Goal: Task Accomplishment & Management: Use online tool/utility

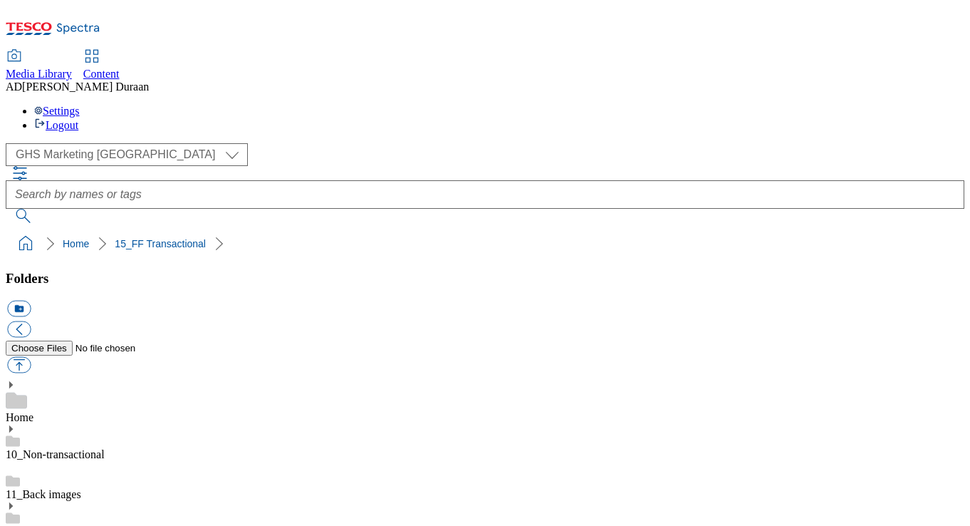
select select "flare-ghs-mktg"
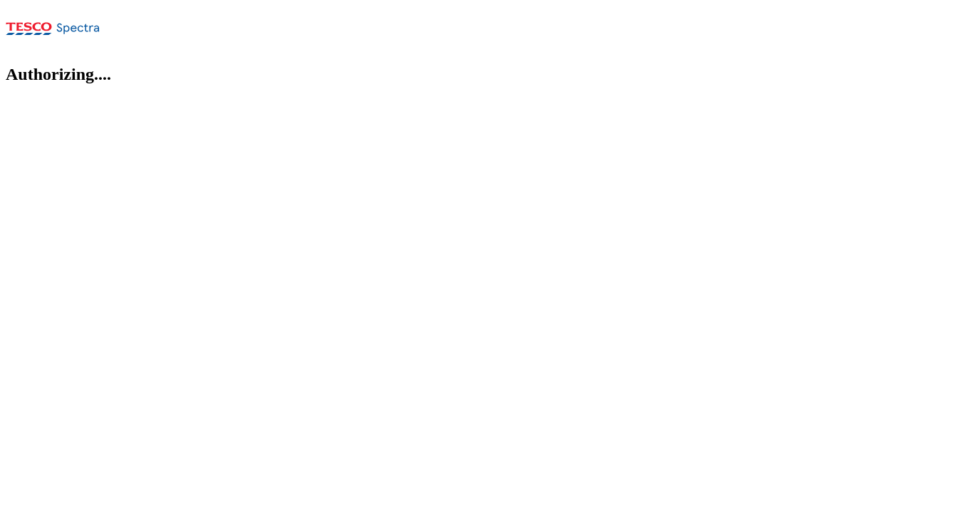
select select "flare-ghs-mktg"
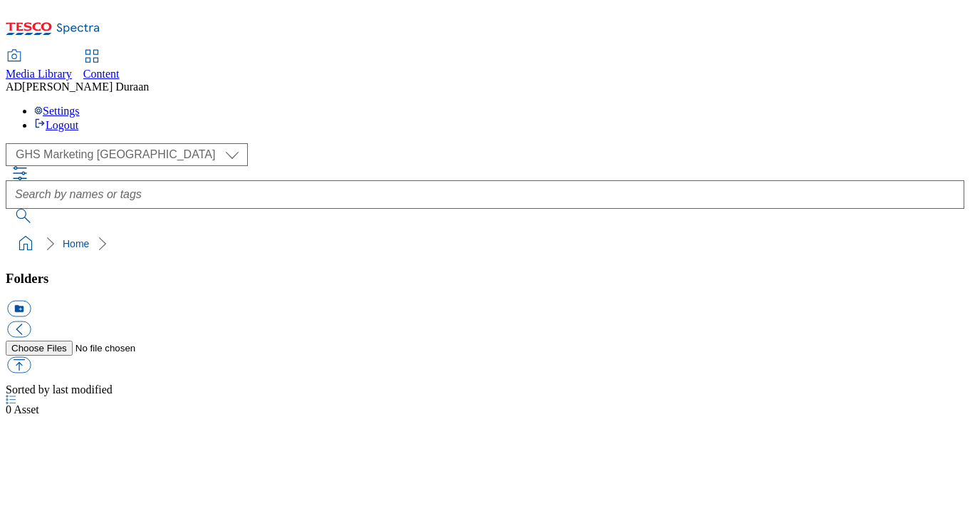
select select "flare-ghs-mktg"
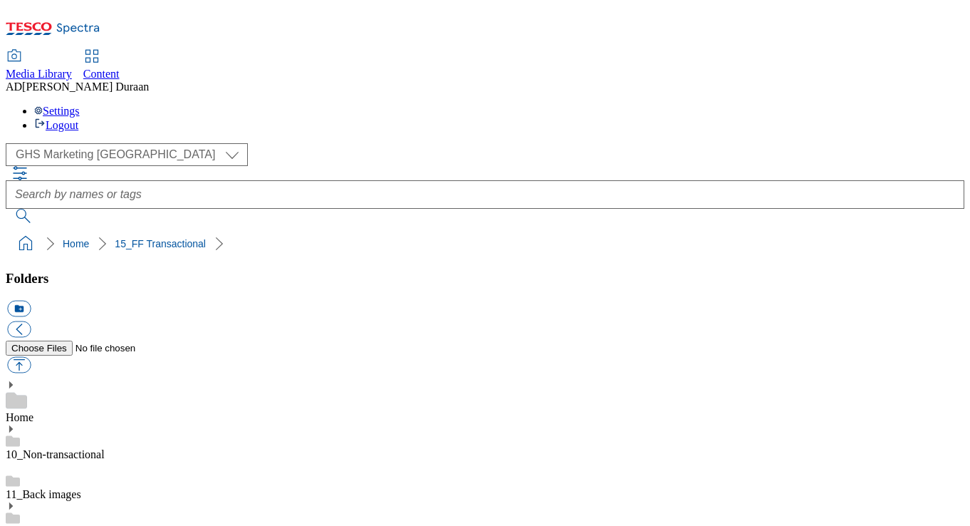
drag, startPoint x: 442, startPoint y: 282, endPoint x: 691, endPoint y: 454, distance: 303.0
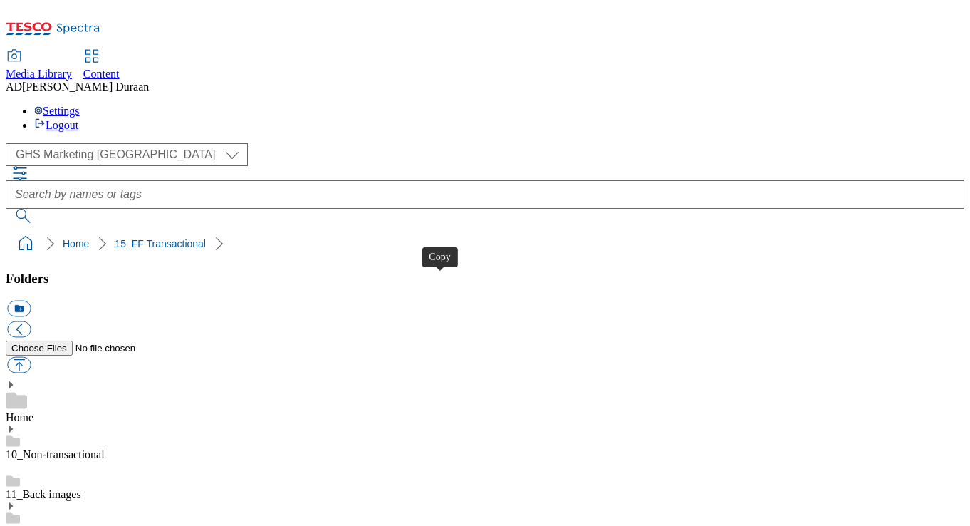
drag, startPoint x: 268, startPoint y: 439, endPoint x: 276, endPoint y: 441, distance: 8.0
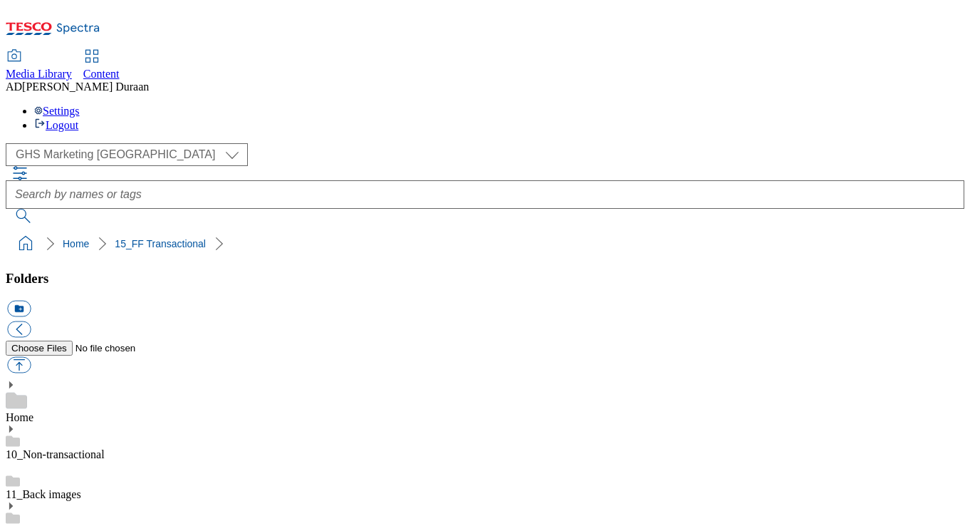
scroll to position [263, 0]
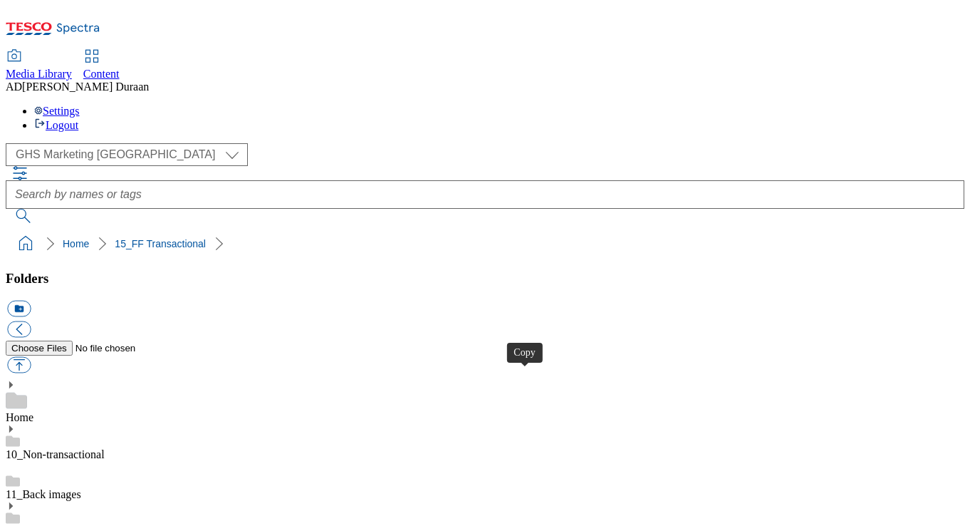
drag, startPoint x: 522, startPoint y: 377, endPoint x: 531, endPoint y: 377, distance: 9.3
drag, startPoint x: 691, startPoint y: 495, endPoint x: 693, endPoint y: 407, distance: 88.3
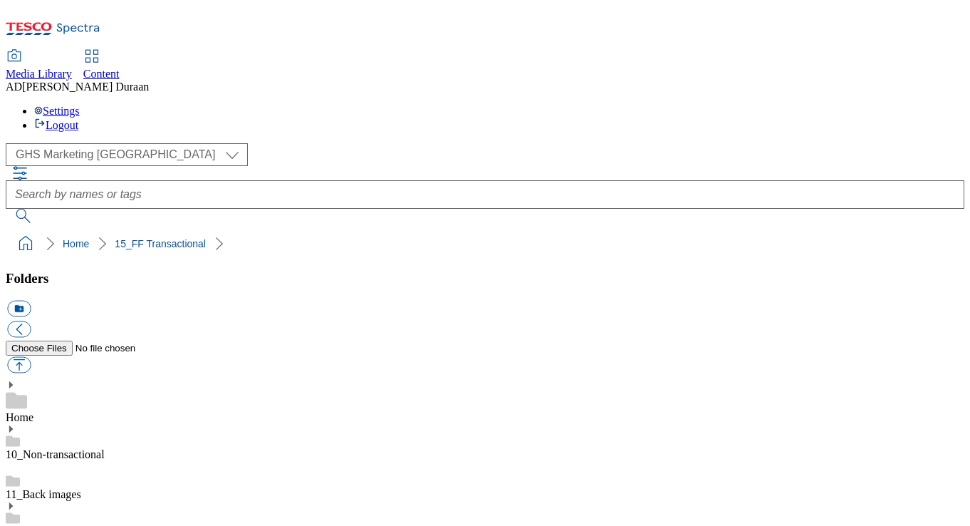
scroll to position [1351, 0]
drag, startPoint x: 719, startPoint y: 500, endPoint x: 713, endPoint y: 395, distance: 104.9
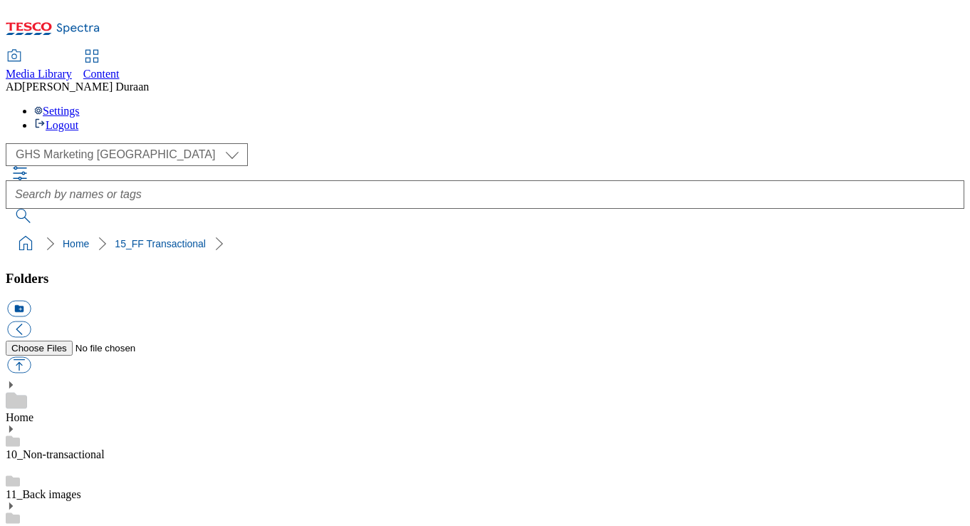
scroll to position [0, 0]
drag, startPoint x: 689, startPoint y: 498, endPoint x: 733, endPoint y: 400, distance: 107.7
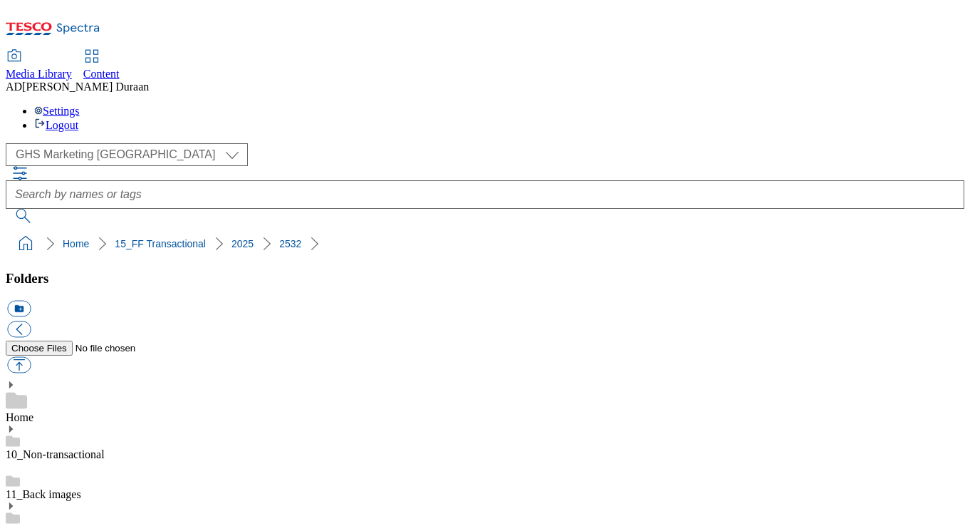
scroll to position [94, 0]
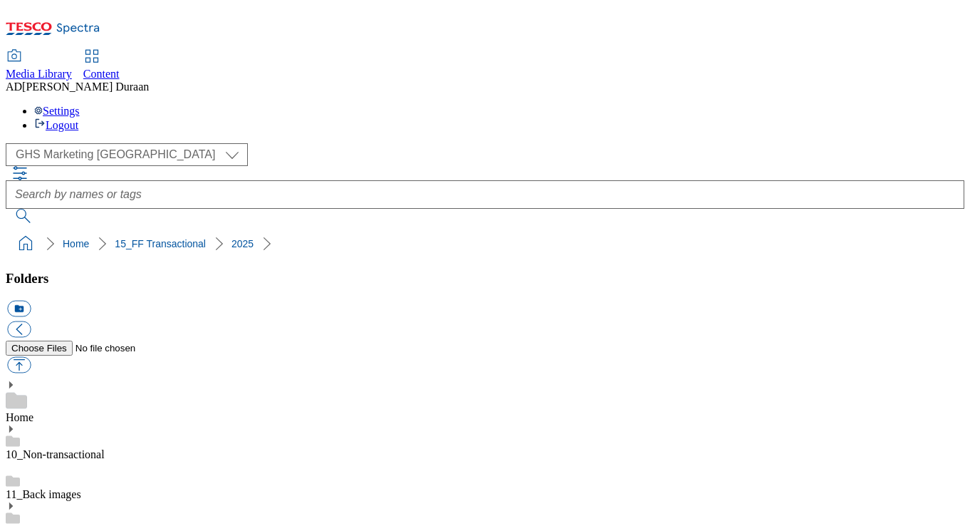
scroll to position [1351, 0]
drag, startPoint x: 771, startPoint y: 501, endPoint x: 820, endPoint y: 414, distance: 100.8
drag, startPoint x: 798, startPoint y: 500, endPoint x: 839, endPoint y: 424, distance: 86.3
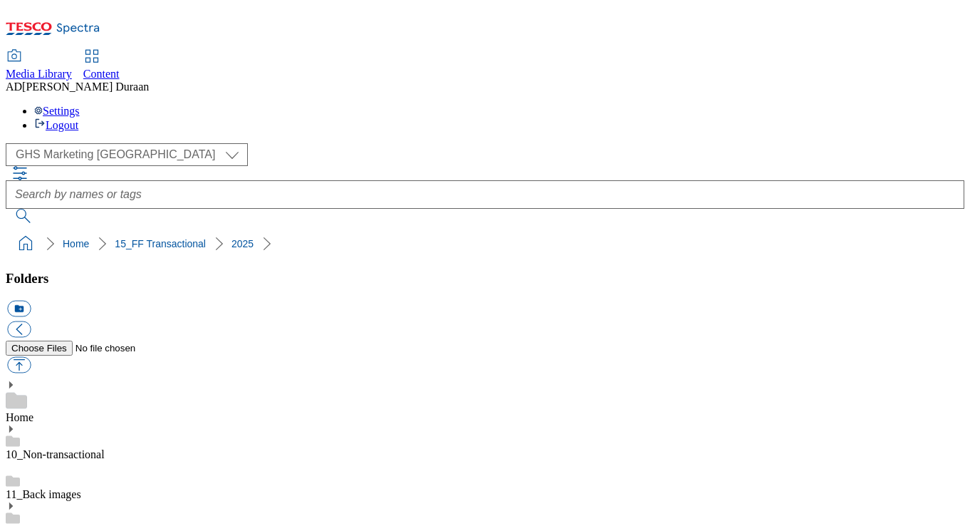
drag, startPoint x: 889, startPoint y: 501, endPoint x: 879, endPoint y: 393, distance: 108.8
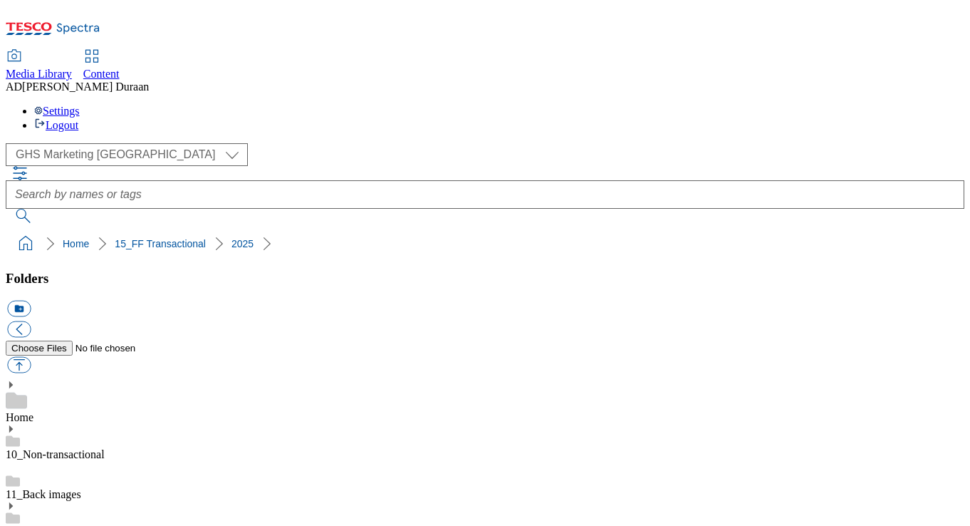
scroll to position [0, 0]
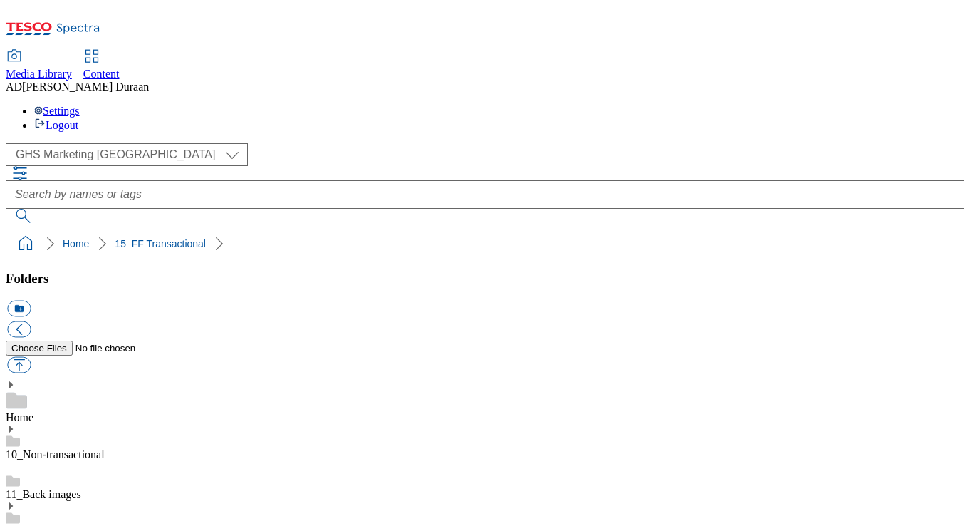
scroll to position [895, 0]
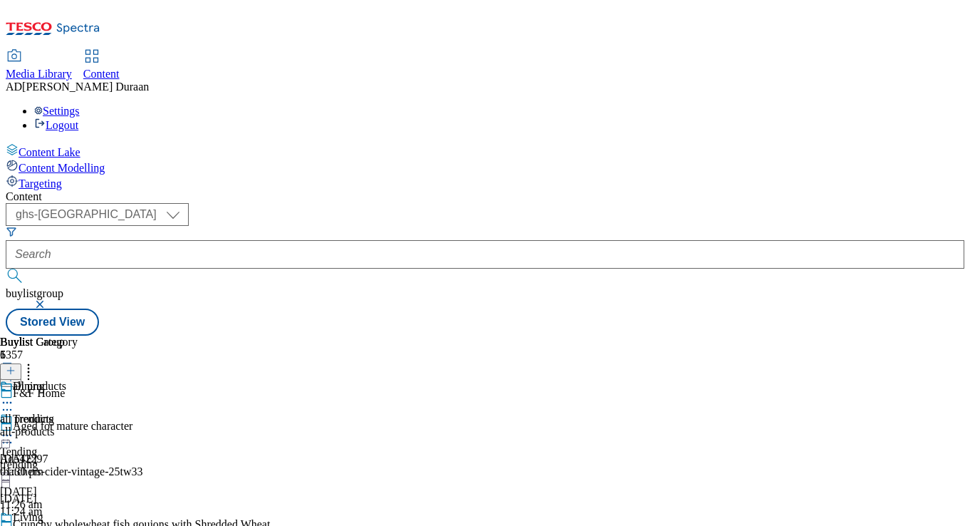
select select "ghs-uk"
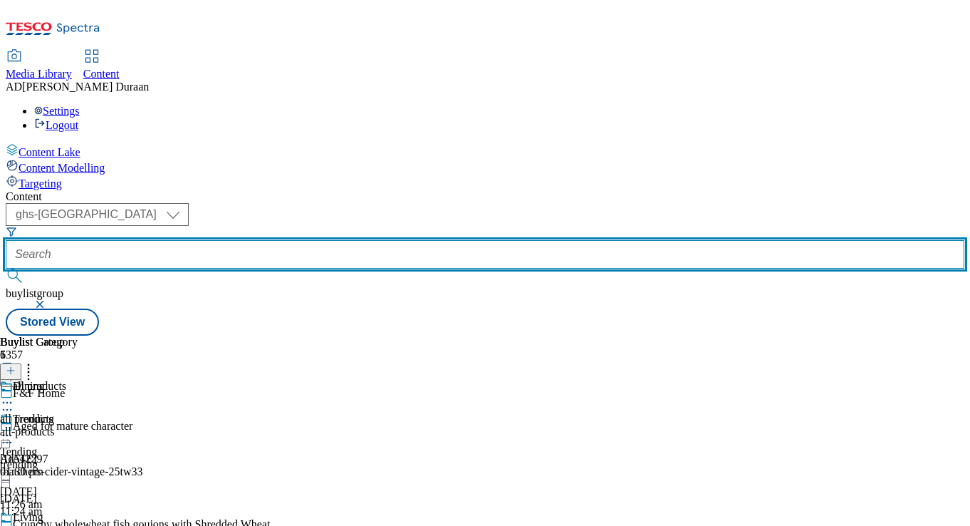
click at [343, 240] on input "text" at bounding box center [485, 254] width 959 height 28
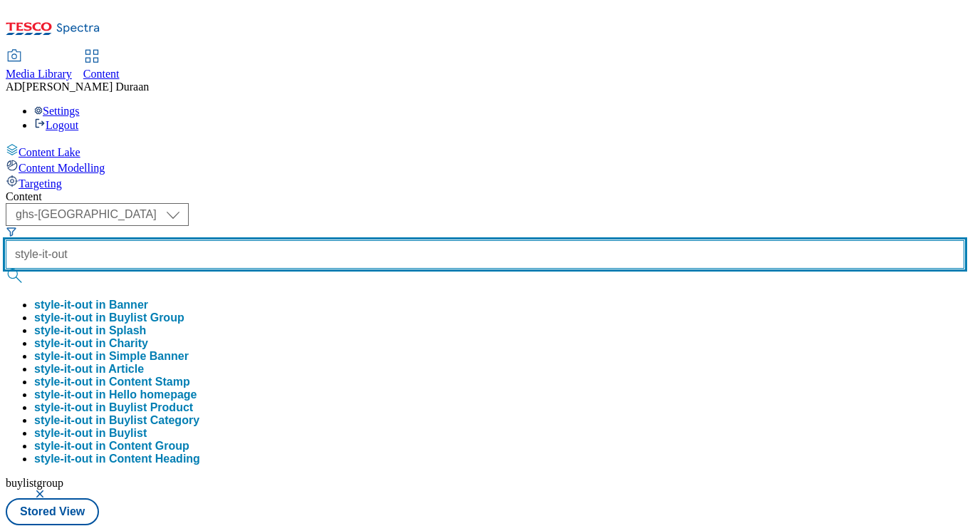
type input "style-it-out"
click at [6, 268] on button "submit" at bounding box center [16, 275] width 20 height 14
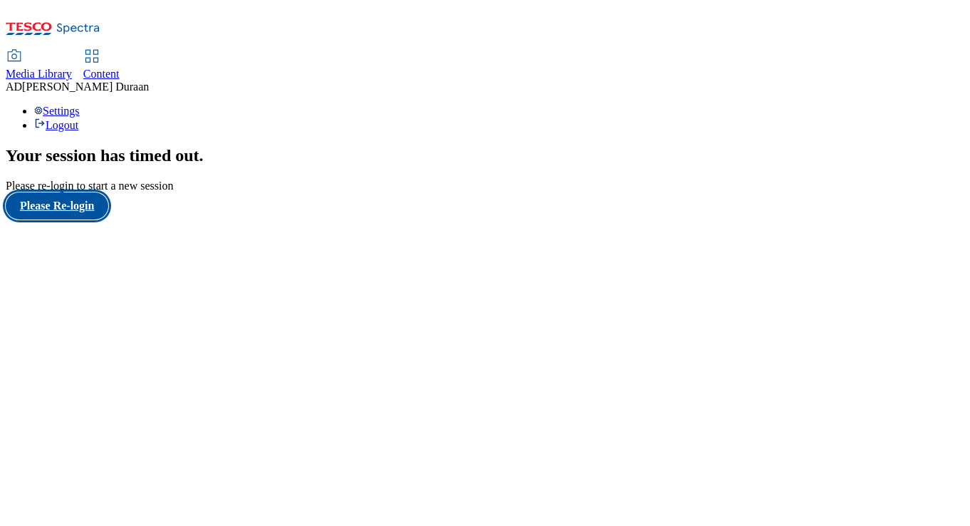
click at [85, 219] on button "Please Re-login" at bounding box center [57, 205] width 103 height 27
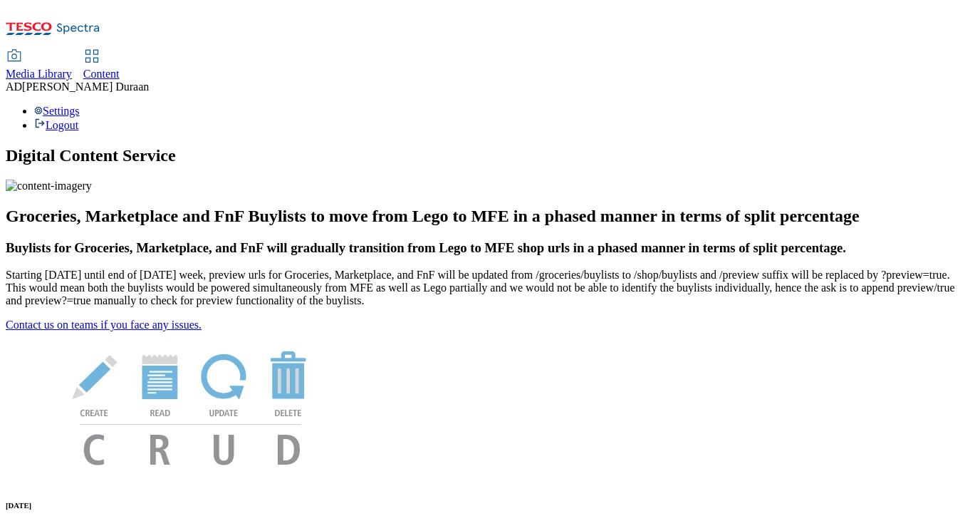
click at [120, 68] on span "Content" at bounding box center [101, 74] width 36 height 12
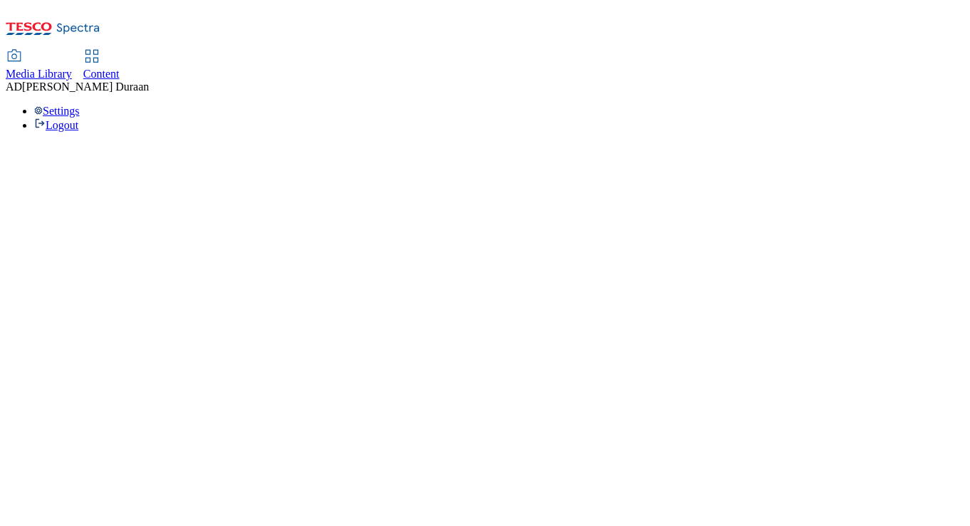
select select "ghs-[GEOGRAPHIC_DATA]"
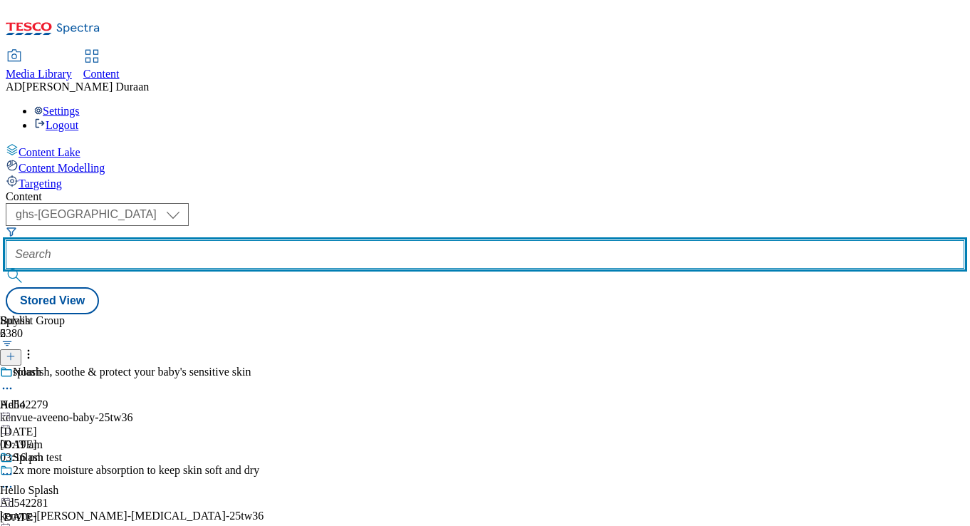
click at [340, 240] on input "text" at bounding box center [485, 254] width 959 height 28
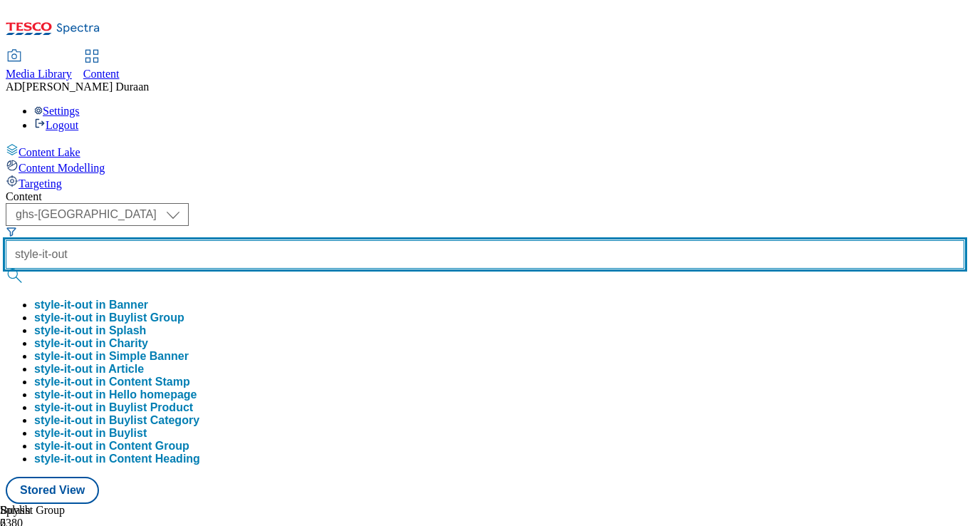
type input "style-it-out"
click at [6, 268] on button "submit" at bounding box center [16, 275] width 20 height 14
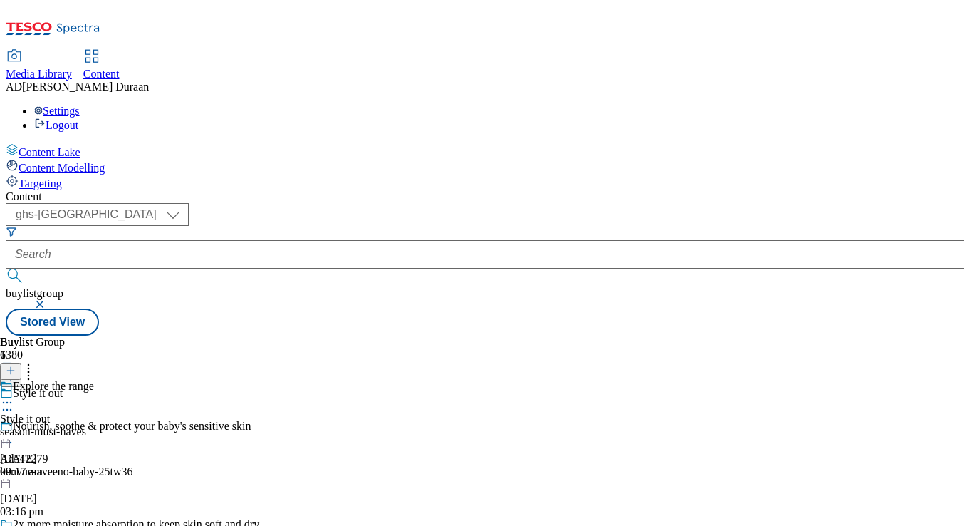
click at [94, 425] on div "season-must-haves" at bounding box center [47, 431] width 94 height 13
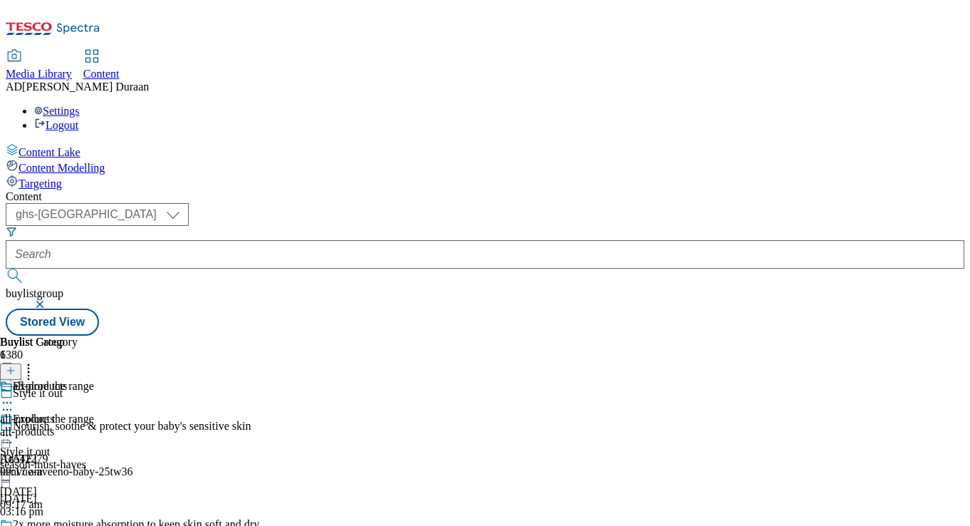
click at [14, 428] on icon at bounding box center [7, 435] width 14 height 14
click at [61, 460] on span "Edit" at bounding box center [52, 465] width 16 height 11
select select "evergreen"
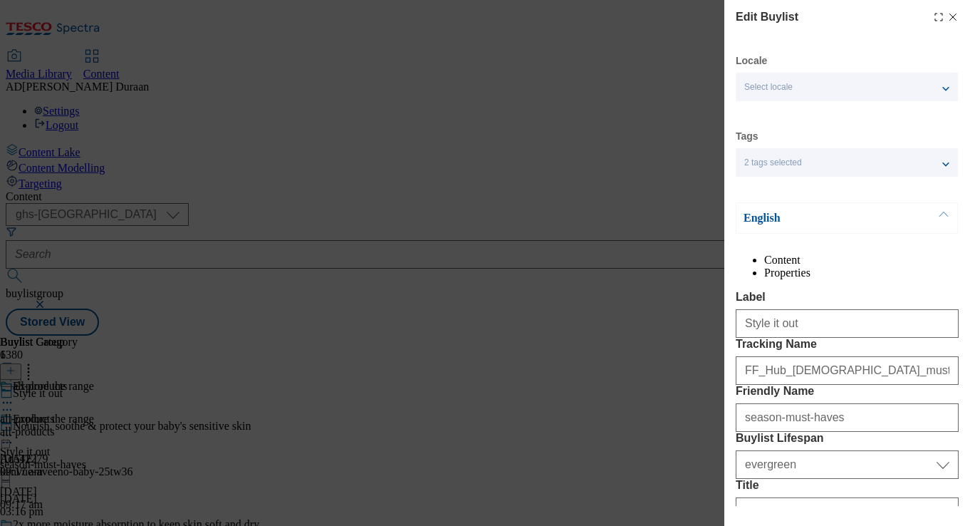
select select "Banner"
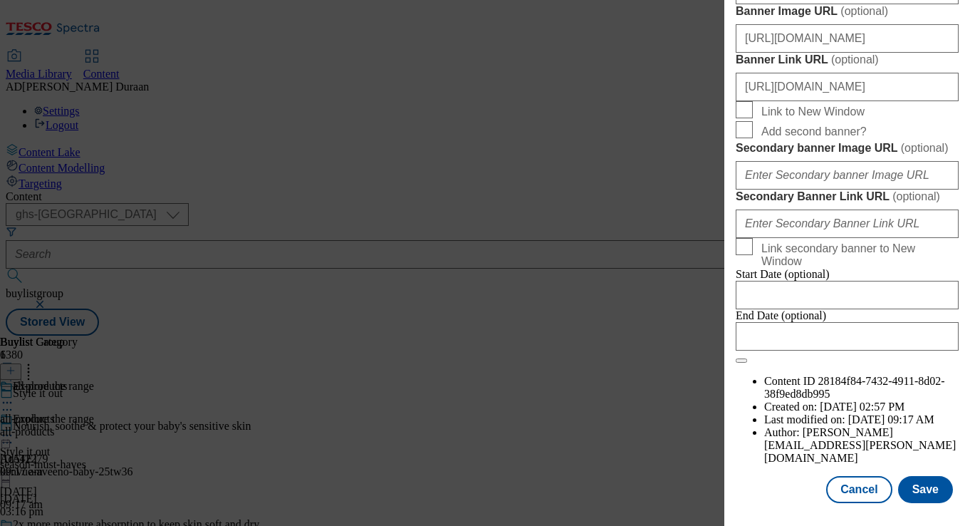
scroll to position [1421, 0]
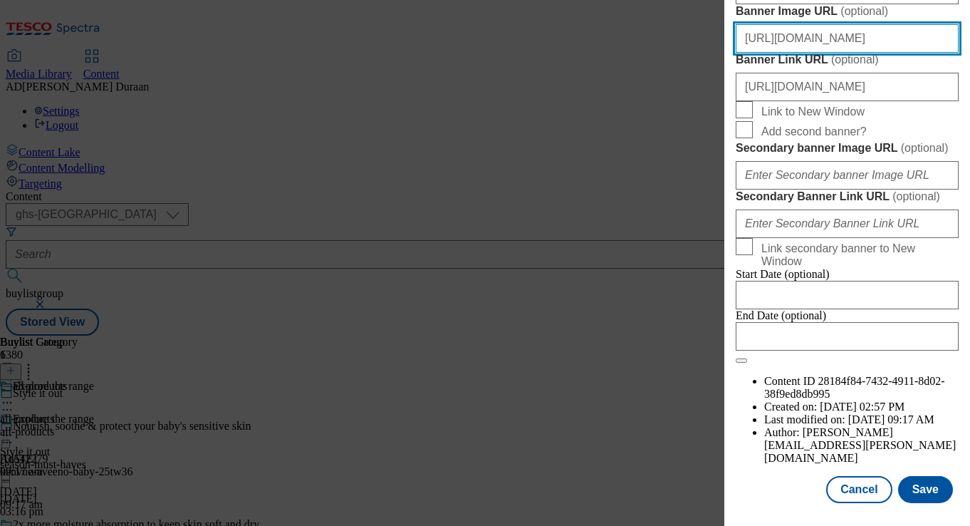
click at [813, 53] on input "[URL][DOMAIN_NAME]" at bounding box center [847, 38] width 223 height 28
paste input "[URL][DOMAIN_NAME]"
type input "[URL][DOMAIN_NAME]"
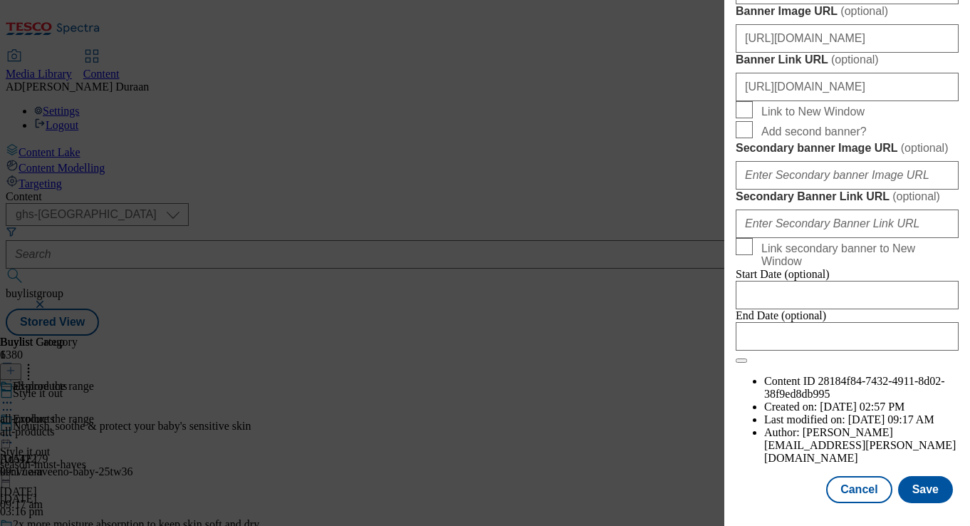
scroll to position [0, 0]
click at [923, 487] on button "Save" at bounding box center [925, 489] width 55 height 27
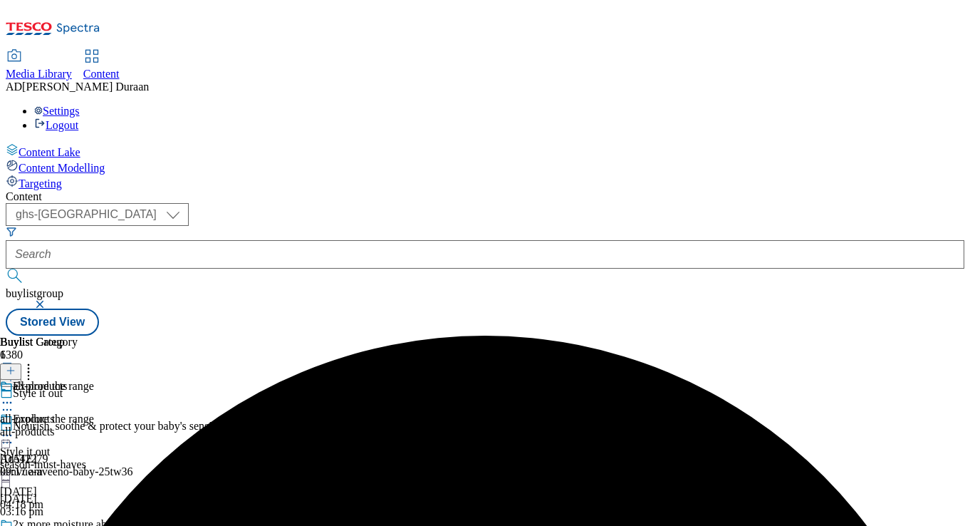
click at [14, 428] on icon at bounding box center [7, 435] width 14 height 14
click at [78, 525] on span "Preview" at bounding box center [60, 531] width 33 height 11
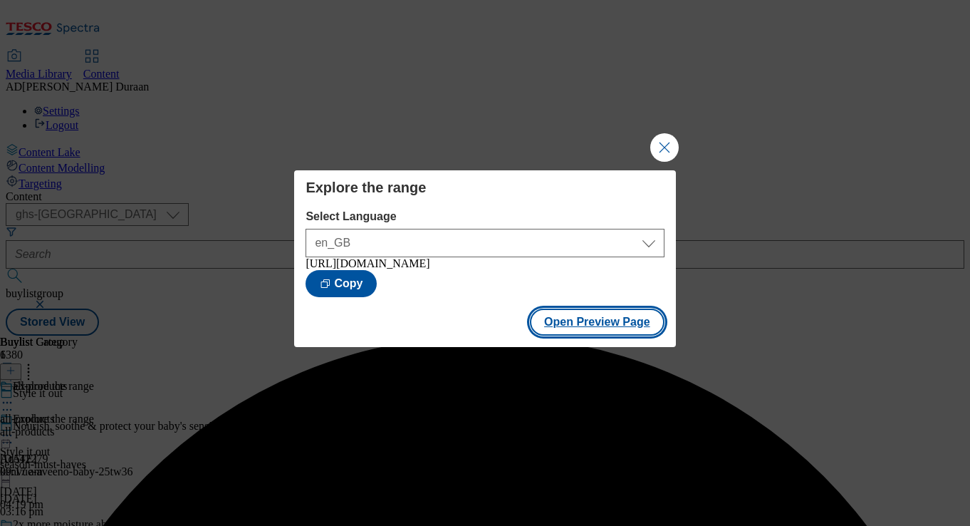
click at [578, 329] on button "Open Preview Page" at bounding box center [597, 321] width 135 height 27
drag, startPoint x: 667, startPoint y: 142, endPoint x: 602, endPoint y: 144, distance: 64.1
click at [667, 142] on button "Close Modal" at bounding box center [664, 147] width 28 height 28
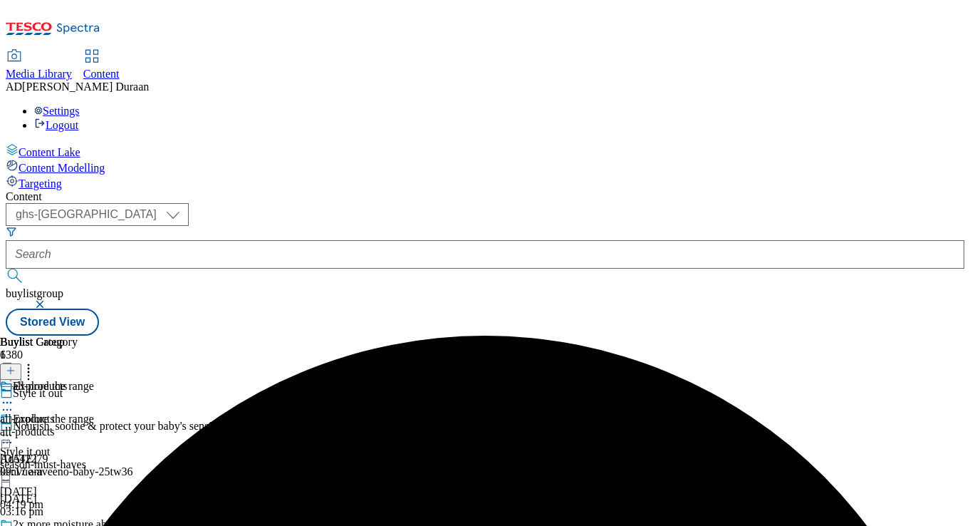
scroll to position [1, 0]
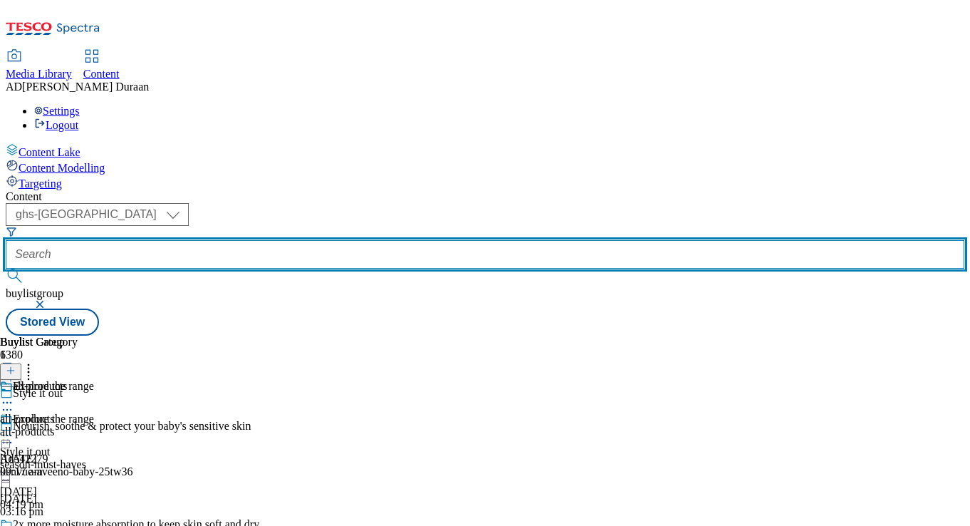
click at [328, 240] on input "text" at bounding box center [485, 254] width 959 height 28
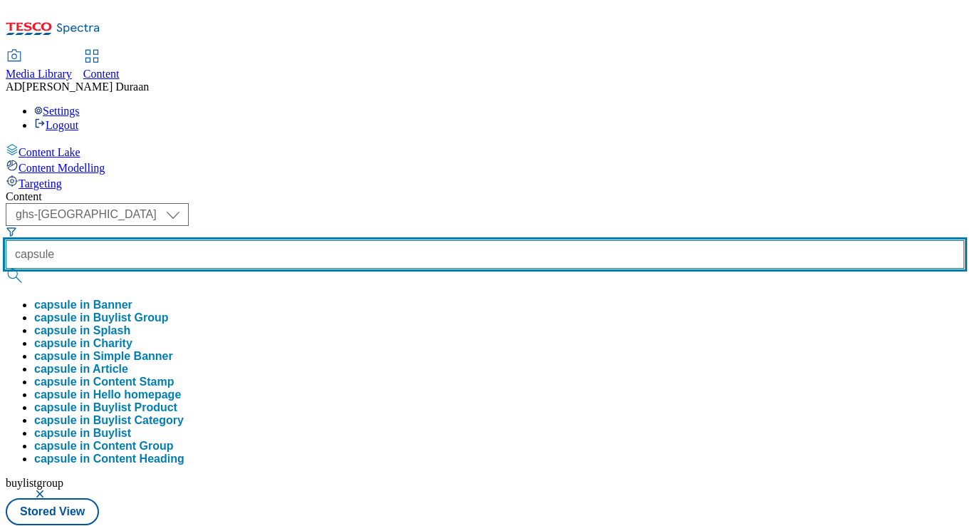
type input "capsule"
click at [6, 268] on button "submit" at bounding box center [16, 275] width 20 height 14
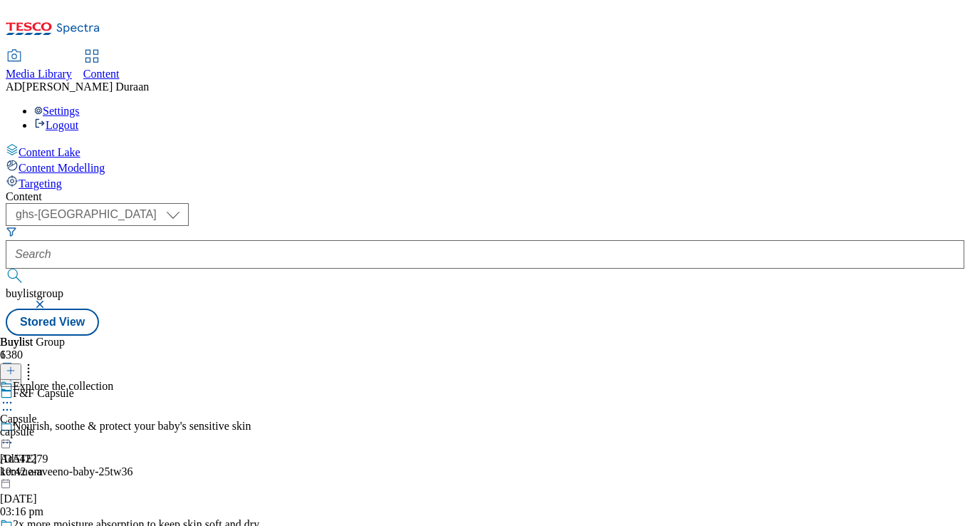
click at [113, 425] on div "capsule" at bounding box center [56, 431] width 113 height 13
click at [14, 428] on icon at bounding box center [7, 435] width 14 height 14
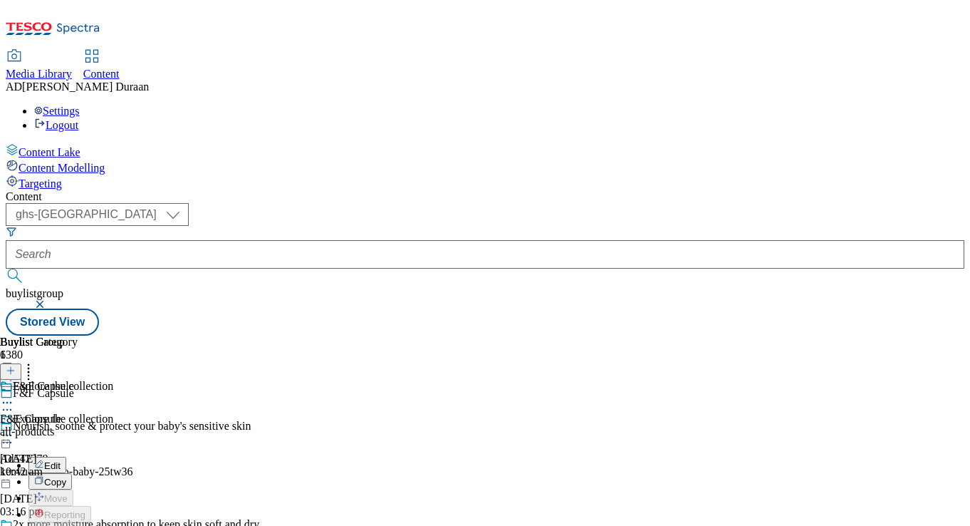
click at [61, 460] on span "Edit" at bounding box center [52, 465] width 16 height 11
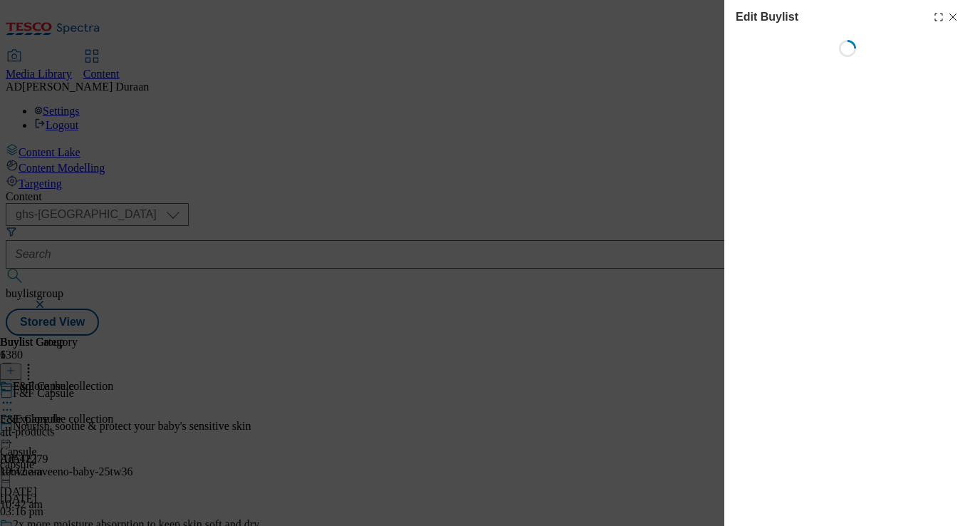
select select "evergreen"
select select "Banner"
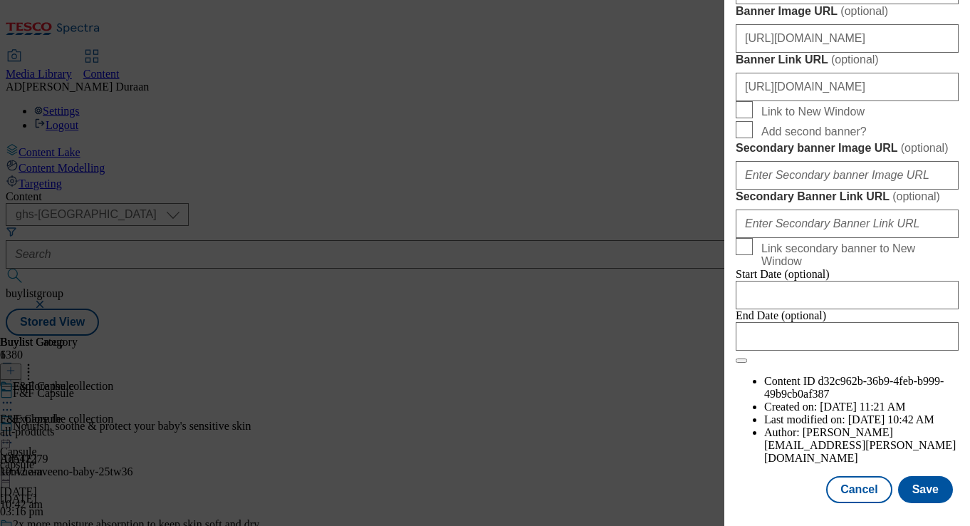
scroll to position [1275, 0]
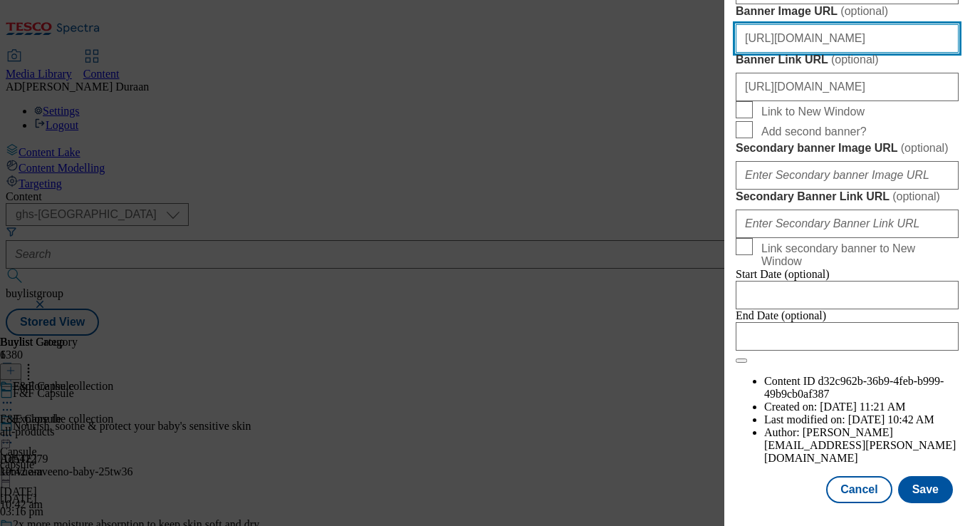
click at [839, 53] on input "[URL][DOMAIN_NAME]" at bounding box center [847, 38] width 223 height 28
paste input "[URL][DOMAIN_NAME]"
type input "[URL][DOMAIN_NAME]"
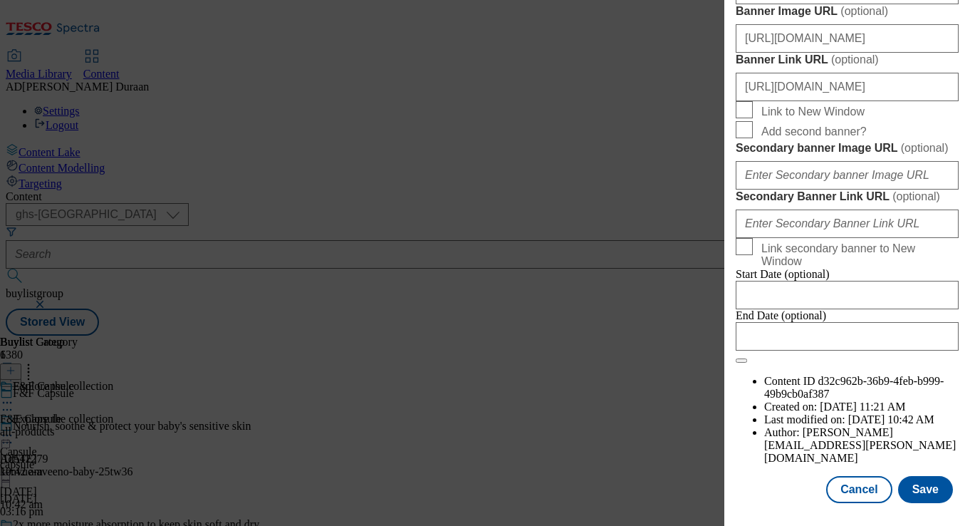
scroll to position [0, 0]
drag, startPoint x: 916, startPoint y: 252, endPoint x: 913, endPoint y: 279, distance: 27.2
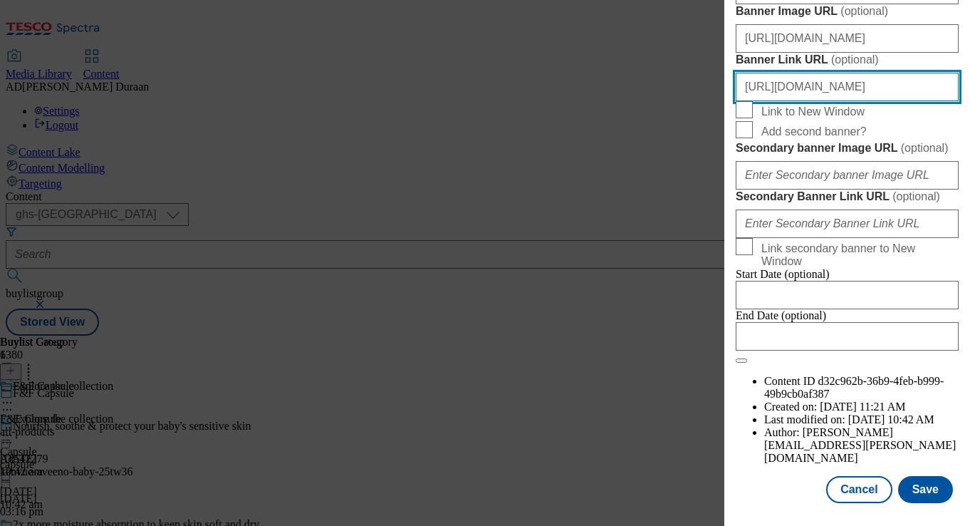
click at [897, 101] on input "[URL][DOMAIN_NAME]" at bounding box center [847, 87] width 223 height 28
click at [946, 101] on input "[URL][DOMAIN_NAME]" at bounding box center [847, 87] width 223 height 28
paste input "fnf_hub_capsule"
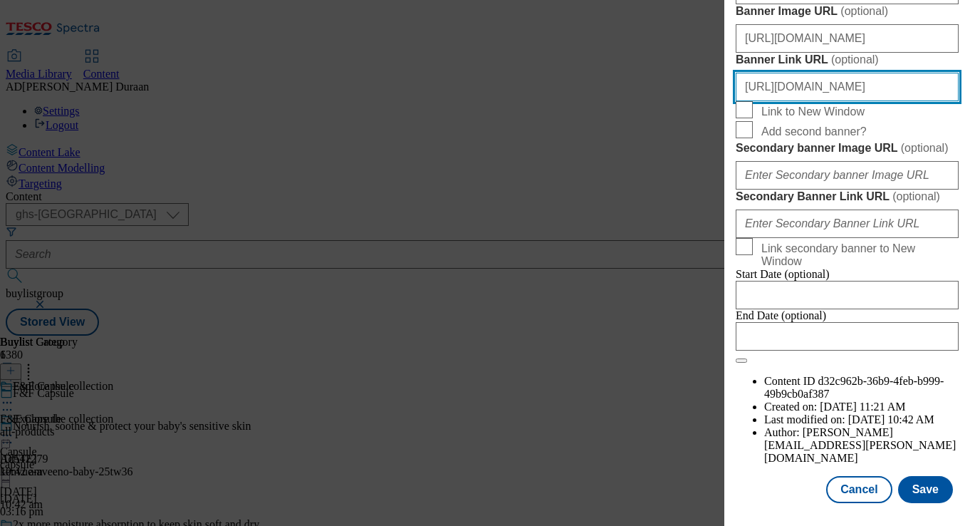
click at [818, 101] on input "[URL][DOMAIN_NAME]" at bounding box center [847, 87] width 223 height 28
type input "[URL][DOMAIN_NAME]"
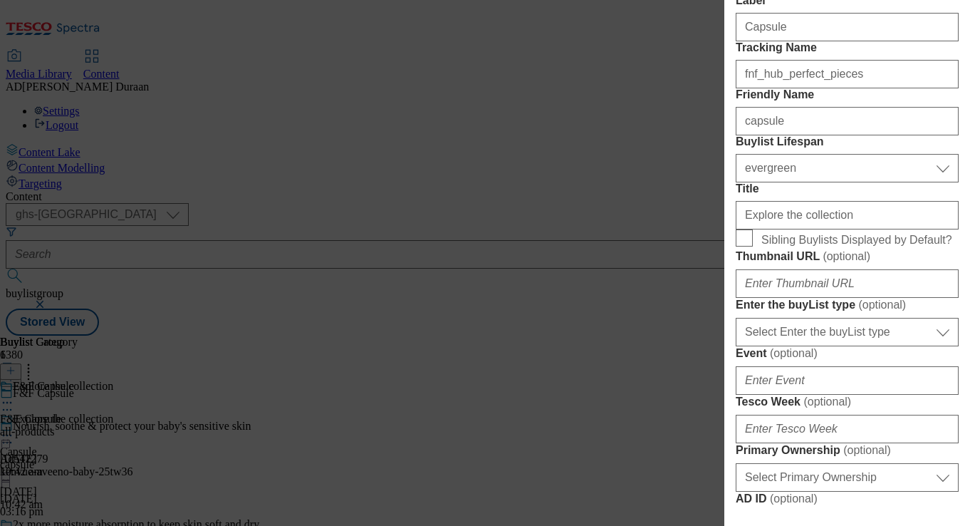
scroll to position [297, 0]
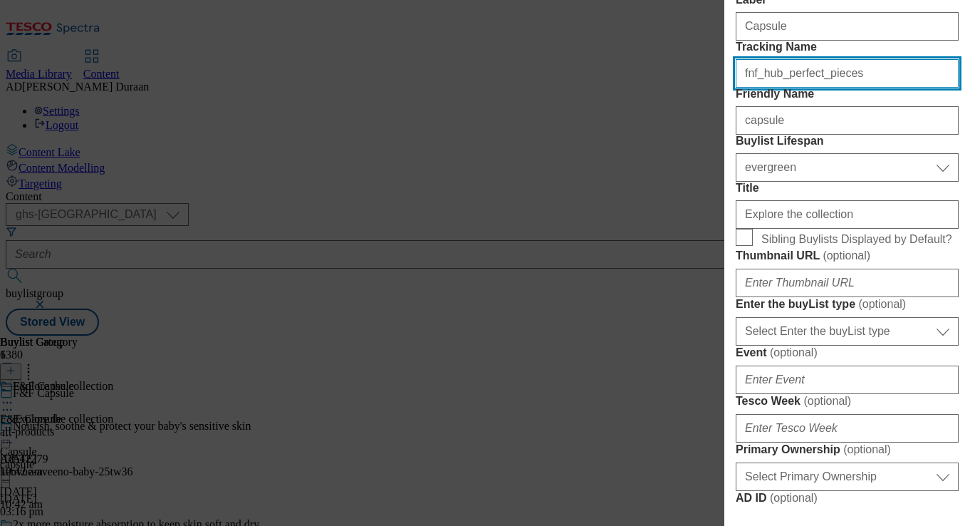
drag, startPoint x: 852, startPoint y: 130, endPoint x: 684, endPoint y: 122, distance: 168.2
click at [677, 121] on div "Edit Buylist Locale Select locale English Welsh Tags 2 tags selected fnf market…" at bounding box center [485, 263] width 970 height 526
paste input "capsule"
type input "fnf_hub_capsule"
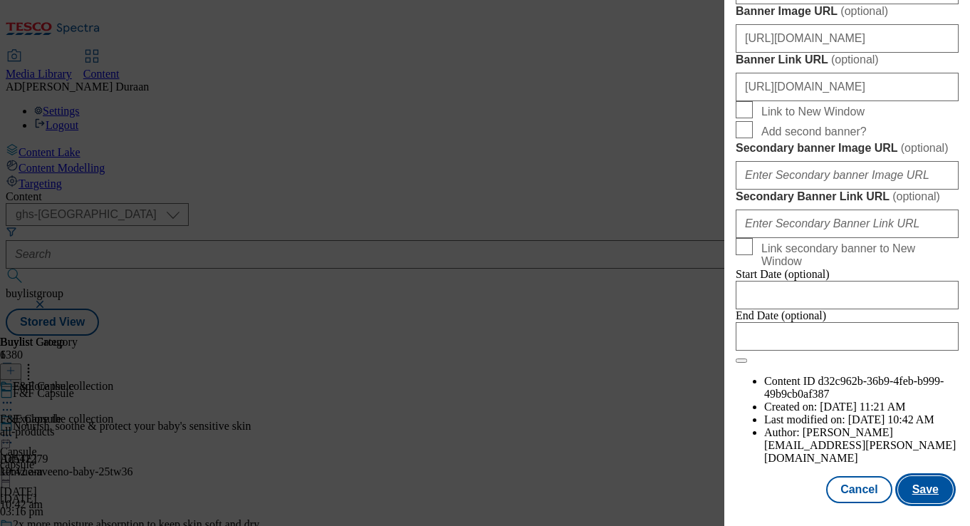
click at [925, 491] on button "Save" at bounding box center [925, 489] width 55 height 27
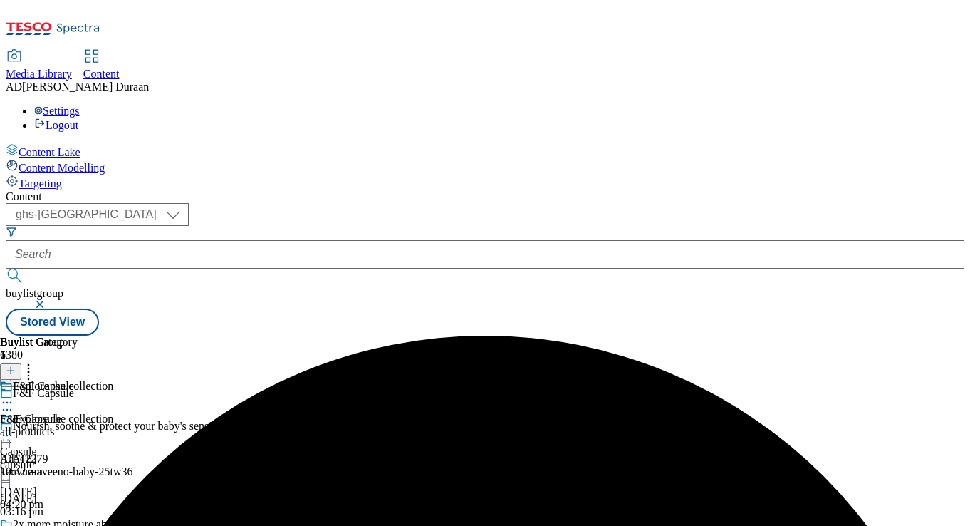
click at [14, 428] on icon at bounding box center [7, 435] width 14 height 14
click at [78, 525] on span "Preview" at bounding box center [60, 531] width 33 height 11
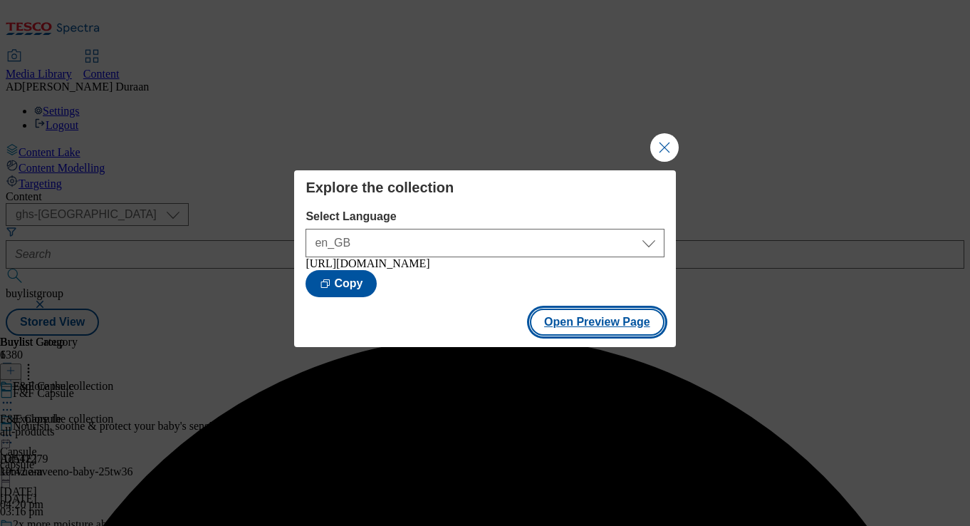
click at [586, 333] on button "Open Preview Page" at bounding box center [597, 321] width 135 height 27
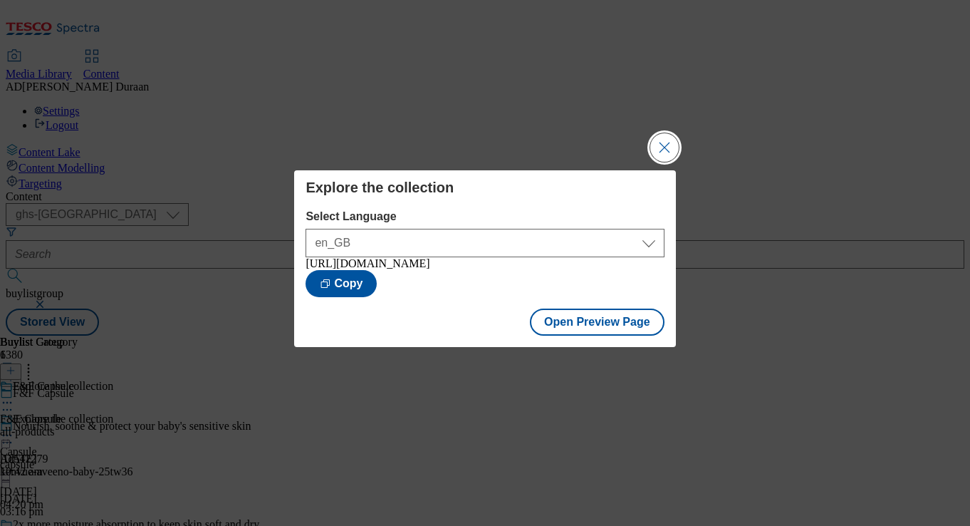
drag, startPoint x: 657, startPoint y: 144, endPoint x: 432, endPoint y: 7, distance: 263.9
click at [657, 142] on button "Close Modal" at bounding box center [664, 147] width 28 height 28
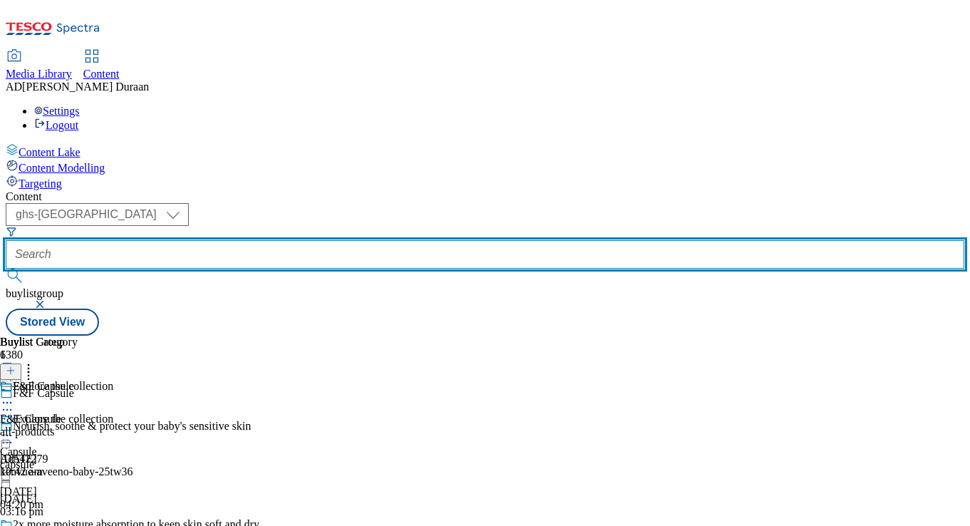
click at [324, 240] on input "text" at bounding box center [485, 254] width 959 height 28
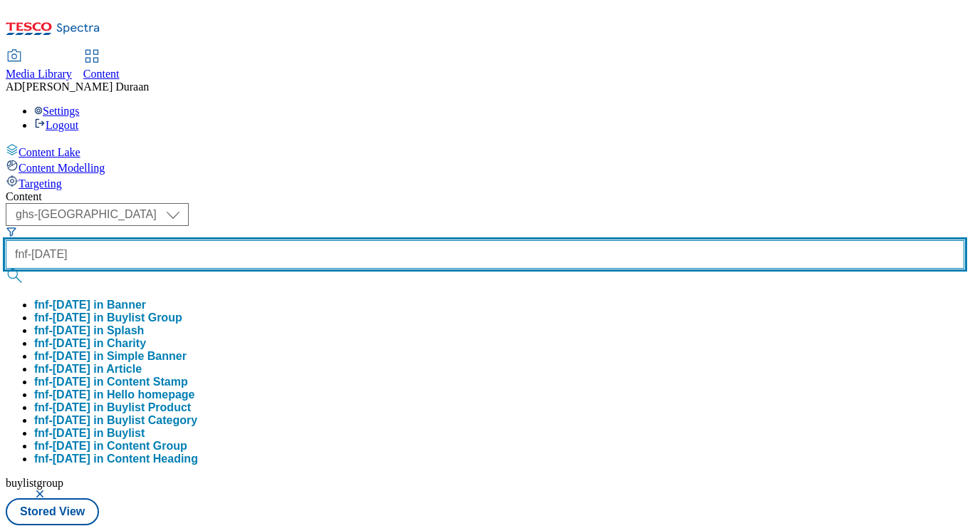
type input "fnf-[DATE]"
click at [6, 268] on button "submit" at bounding box center [16, 275] width 20 height 14
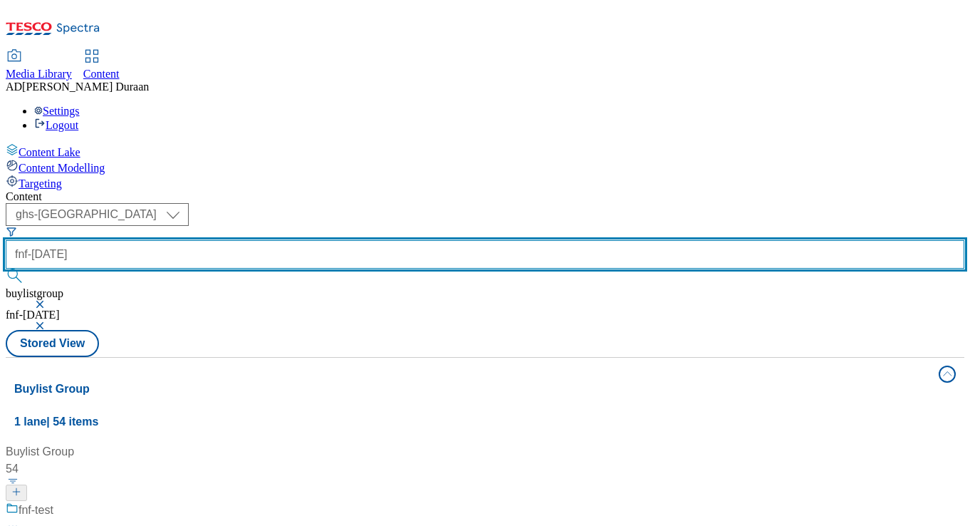
scroll to position [870, 0]
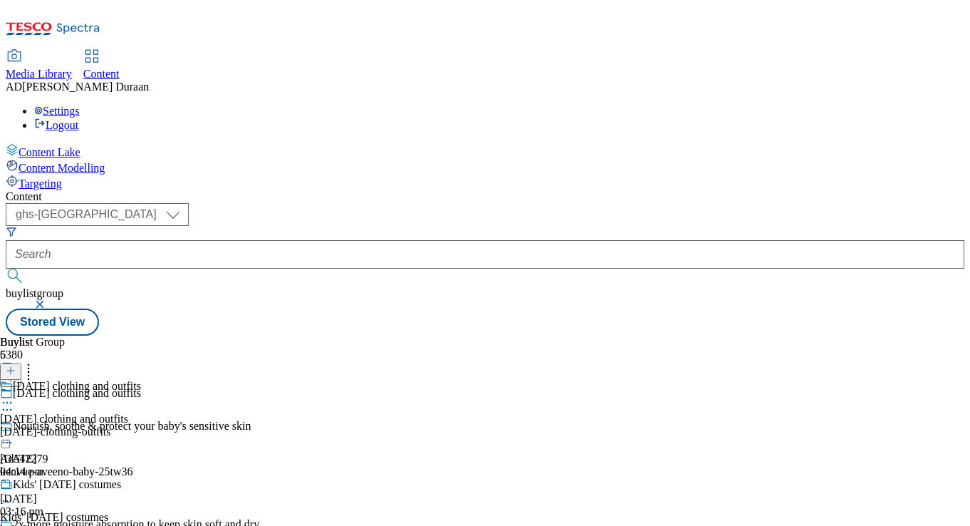
click at [141, 425] on div "[DATE]-clothing-outfits" at bounding box center [70, 431] width 141 height 13
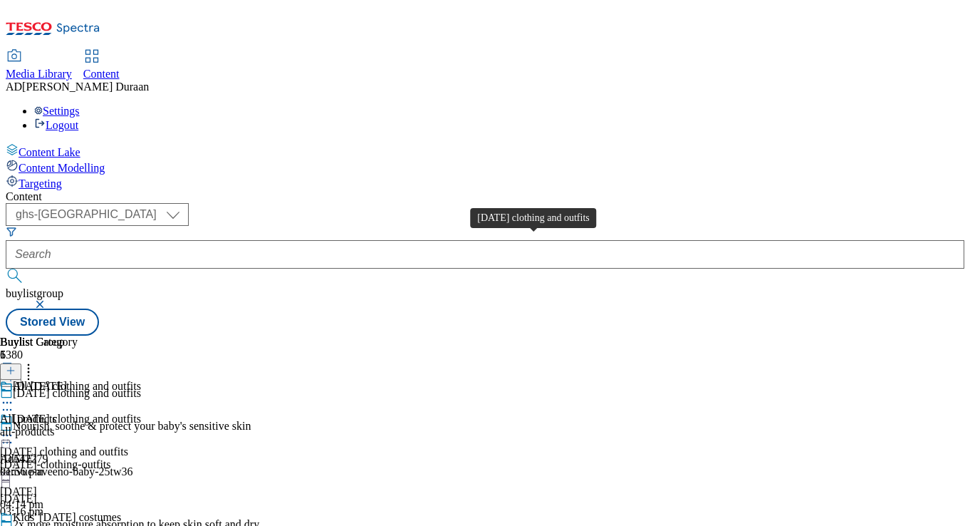
scroll to position [0, 31]
click at [14, 428] on icon at bounding box center [7, 435] width 14 height 14
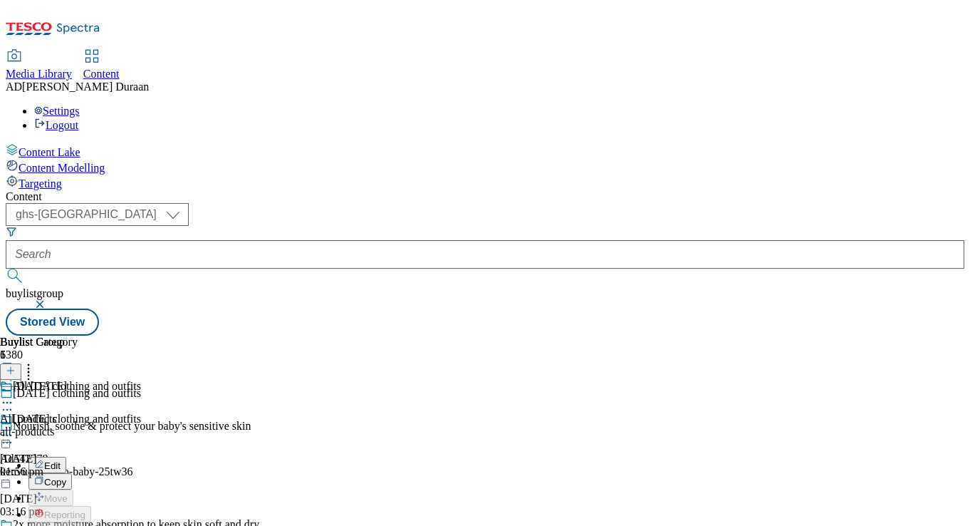
click at [61, 460] on span "Edit" at bounding box center [52, 465] width 16 height 11
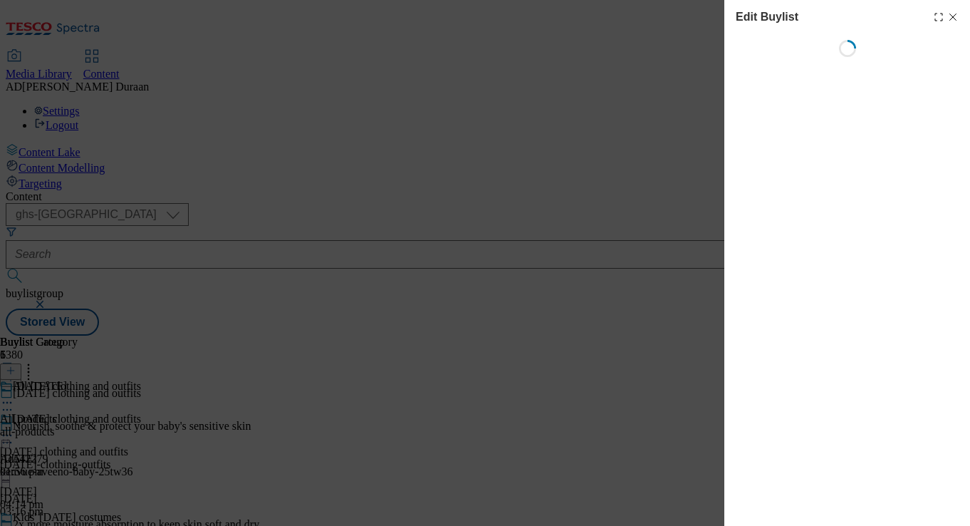
select select "seasonal"
select select "Banner"
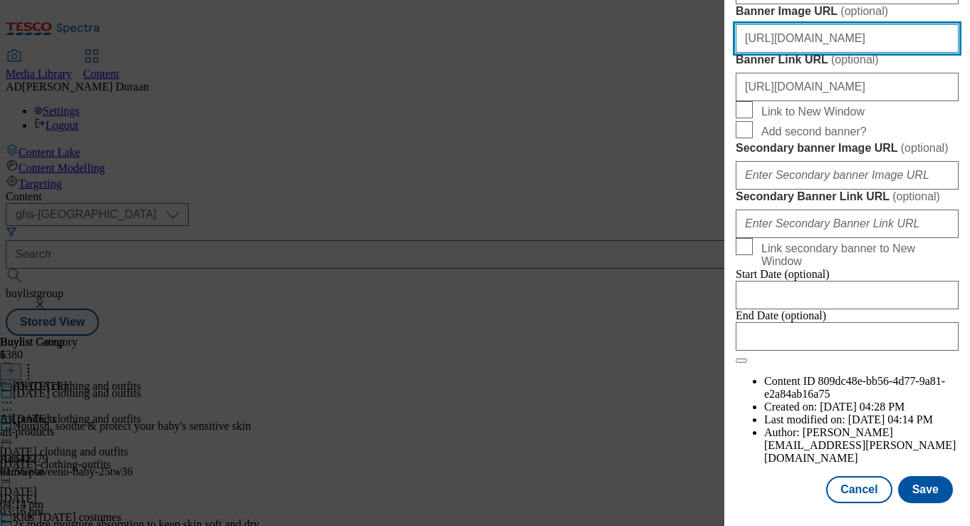
click at [812, 53] on input "[URL][DOMAIN_NAME]" at bounding box center [847, 38] width 223 height 28
paste input "[URL][DOMAIN_NAME][DATE]"
type input "[URL][DOMAIN_NAME][DATE]"
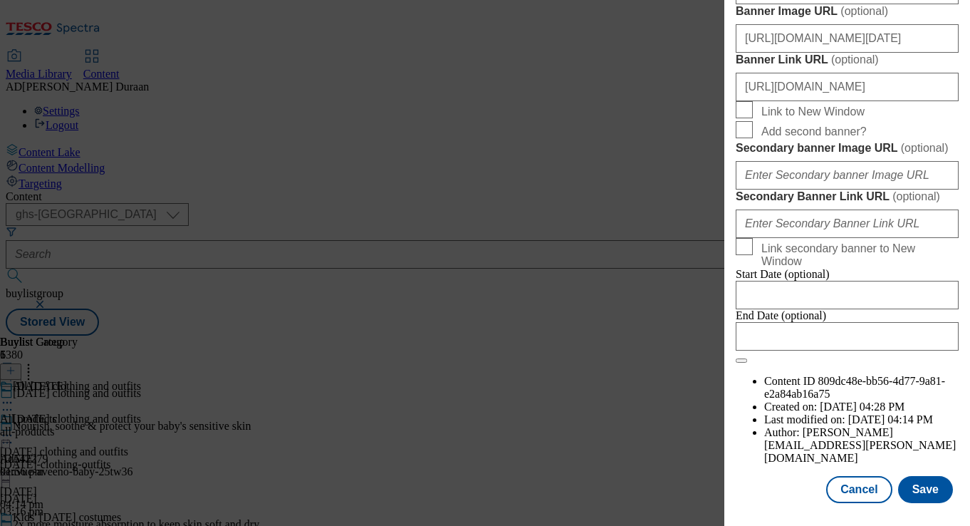
scroll to position [0, 0]
click at [926, 491] on button "Save" at bounding box center [925, 489] width 55 height 27
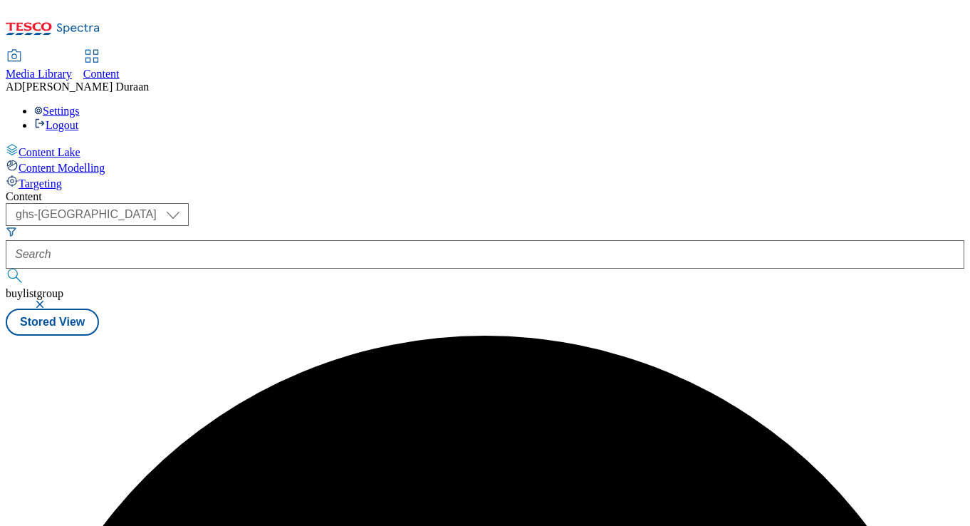
scroll to position [0, 0]
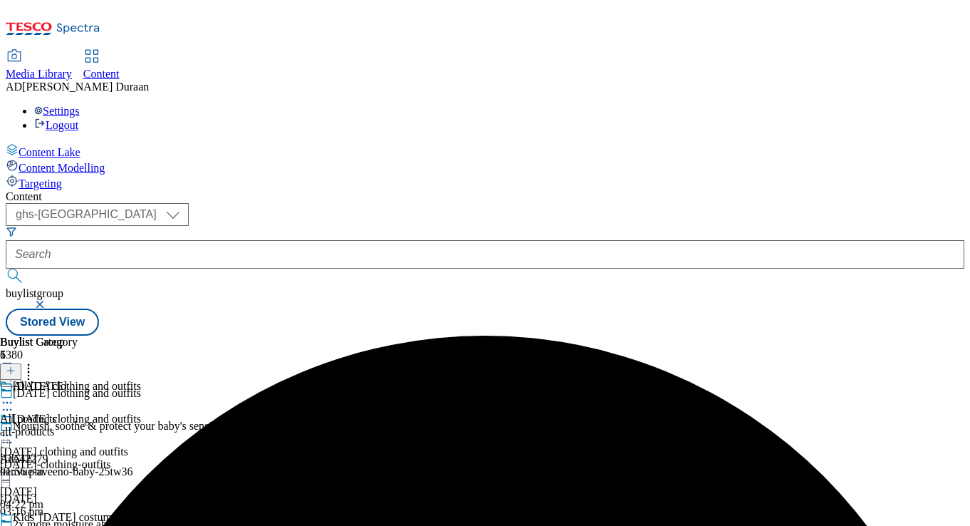
drag, startPoint x: 665, startPoint y: 370, endPoint x: 658, endPoint y: 375, distance: 8.7
click at [14, 525] on icon at bounding box center [7, 533] width 14 height 14
select select "seasonal"
select select "Banner"
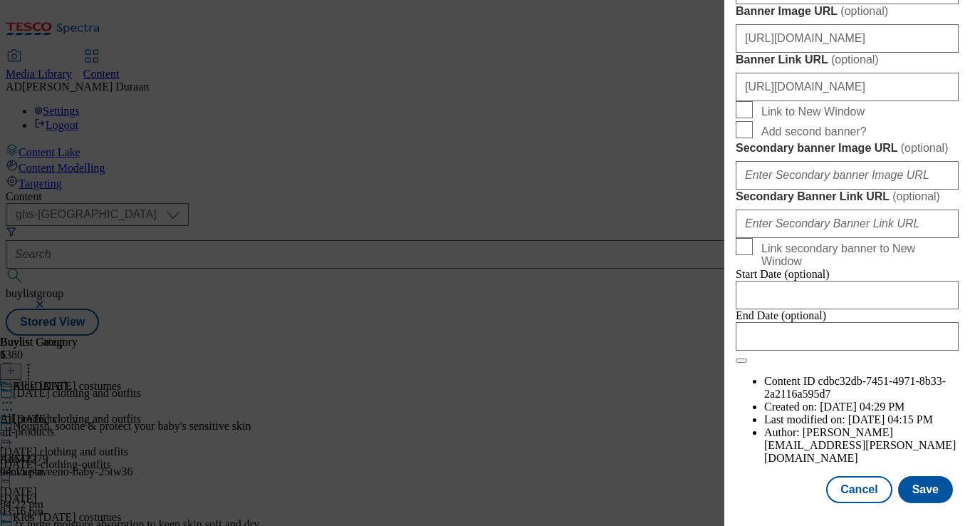
scroll to position [1441, 0]
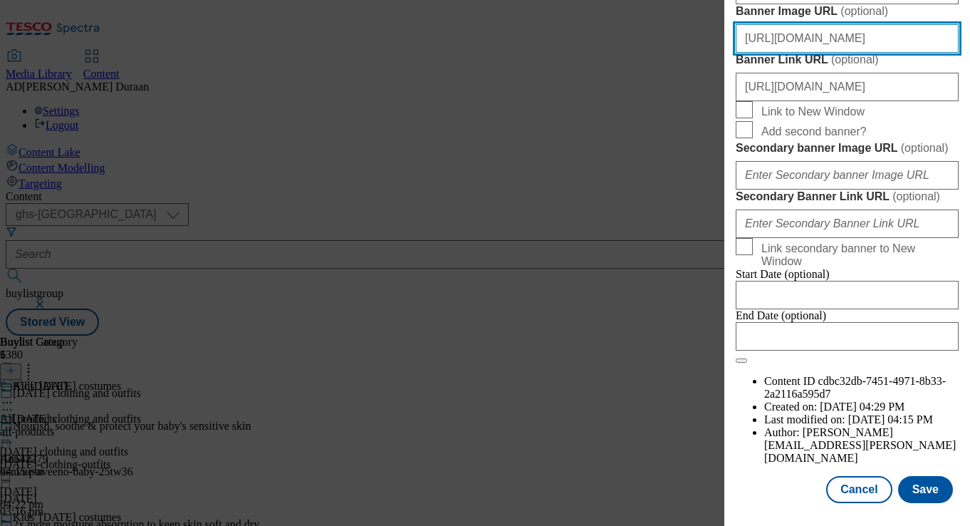
click at [856, 53] on input "[URL][DOMAIN_NAME]" at bounding box center [847, 38] width 223 height 28
paste input "[URL][DOMAIN_NAME][DATE]"
type input "[URL][DOMAIN_NAME][DATE]"
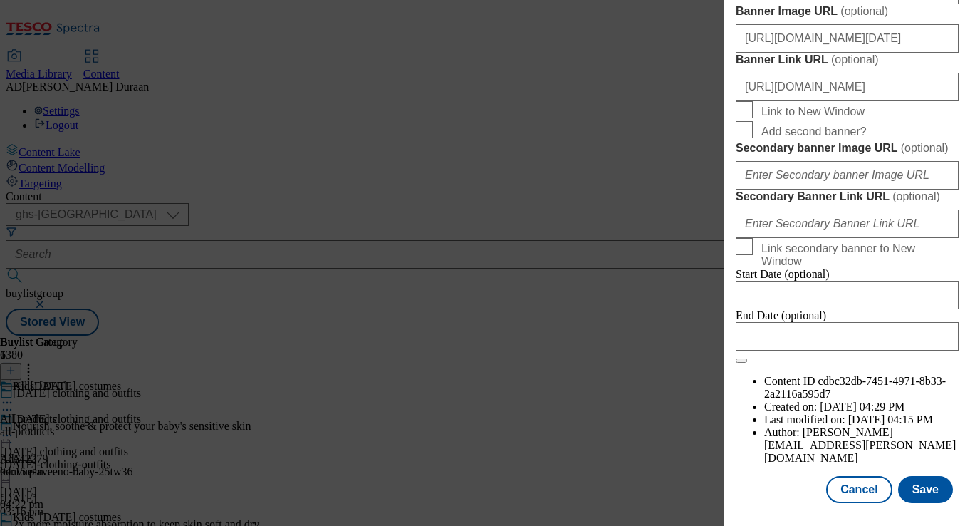
drag, startPoint x: 894, startPoint y: 97, endPoint x: 893, endPoint y: 106, distance: 9.3
click at [894, 19] on label "Banner Image URL ( optional )" at bounding box center [847, 11] width 223 height 14
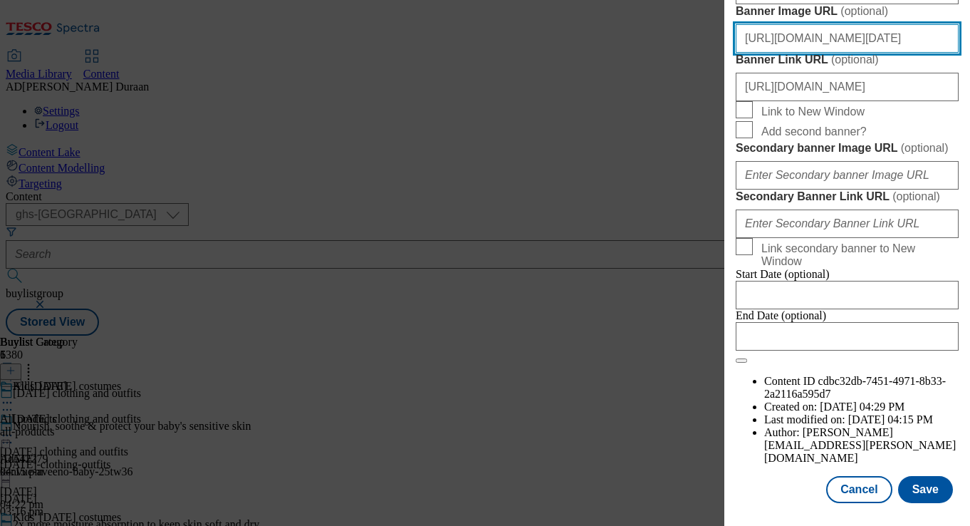
click at [894, 53] on input "[URL][DOMAIN_NAME][DATE]" at bounding box center [847, 38] width 223 height 28
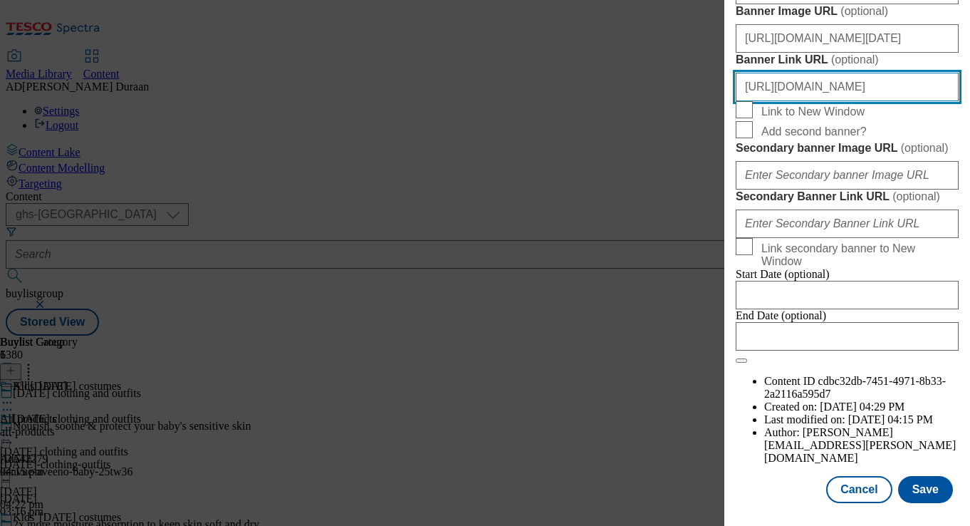
click at [889, 101] on input "[URL][DOMAIN_NAME]" at bounding box center [847, 87] width 223 height 28
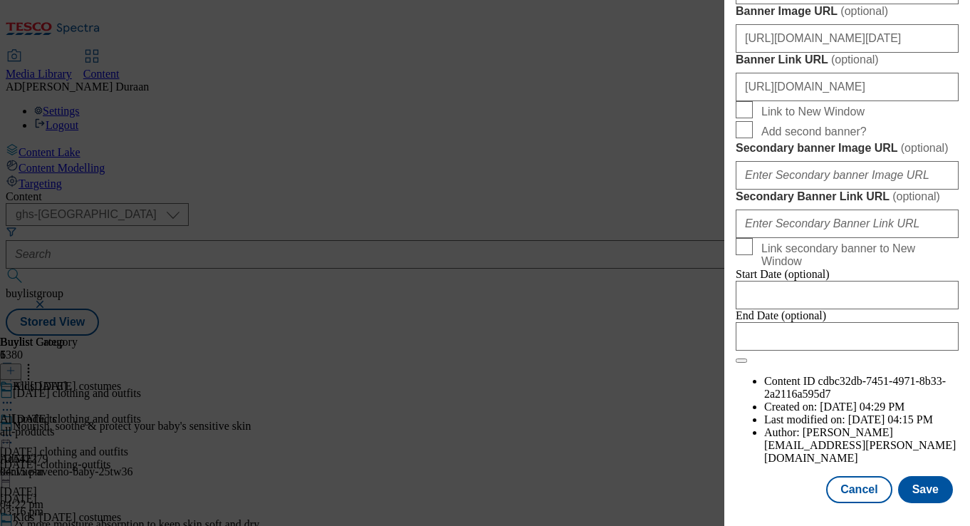
scroll to position [0, 0]
click at [955, 121] on label "Link to New Window" at bounding box center [847, 111] width 223 height 20
click at [753, 118] on input "Link to New Window" at bounding box center [744, 109] width 17 height 17
drag, startPoint x: 736, startPoint y: 247, endPoint x: 827, endPoint y: 192, distance: 105.8
click at [738, 118] on input "Link to New Window" at bounding box center [744, 109] width 17 height 17
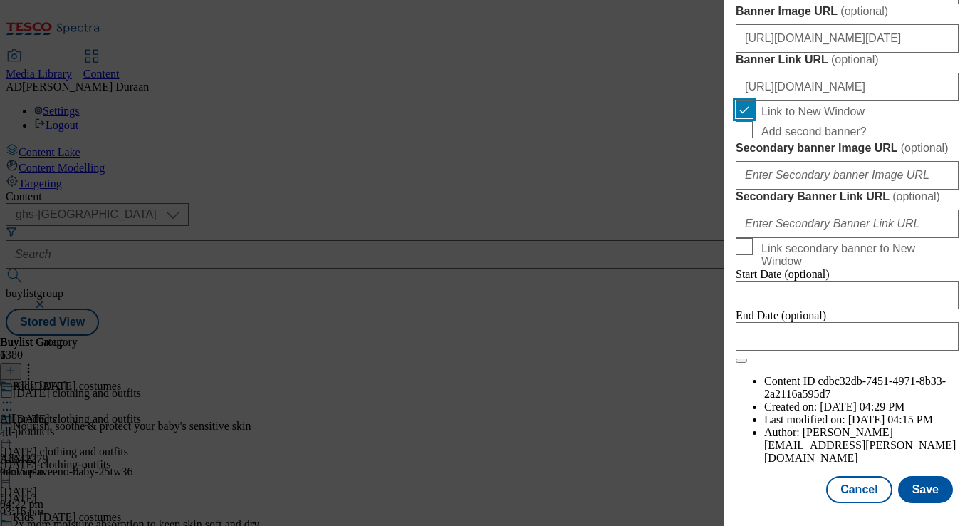
checkbox input "false"
click at [924, 489] on button "Save" at bounding box center [925, 489] width 55 height 27
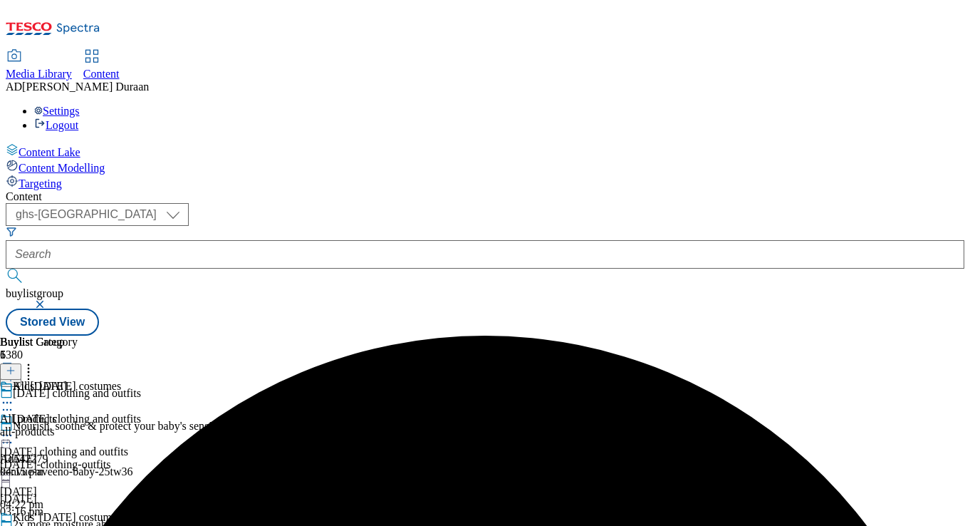
scroll to position [259, 0]
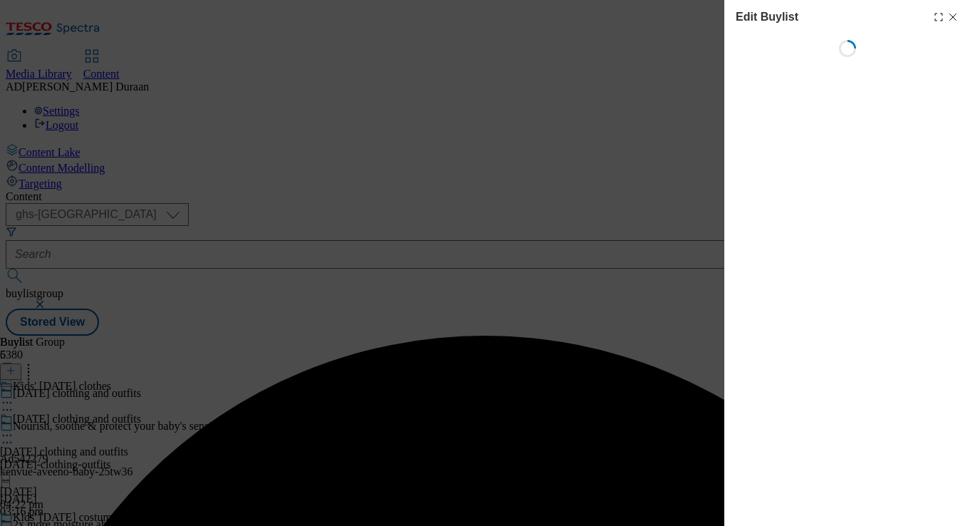
select select "seasonal"
select select "Banner"
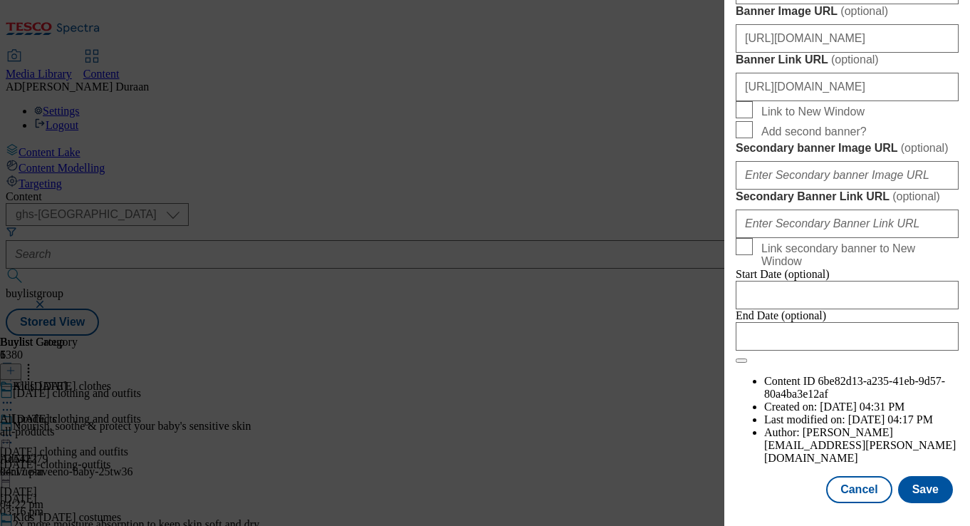
scroll to position [1260, 0]
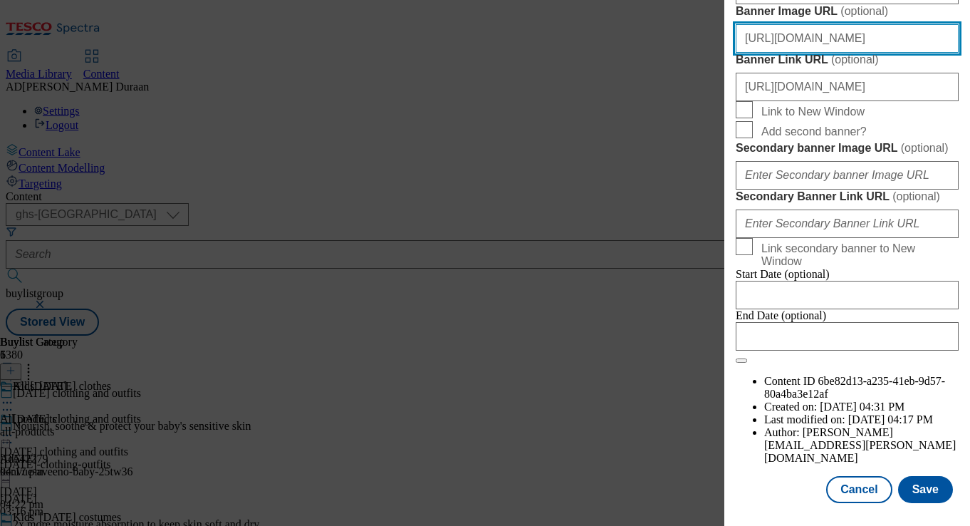
click at [841, 53] on input "[URL][DOMAIN_NAME]" at bounding box center [847, 38] width 223 height 28
paste input "[URL][DOMAIN_NAME][DATE]"
type input "[URL][DOMAIN_NAME][DATE]"
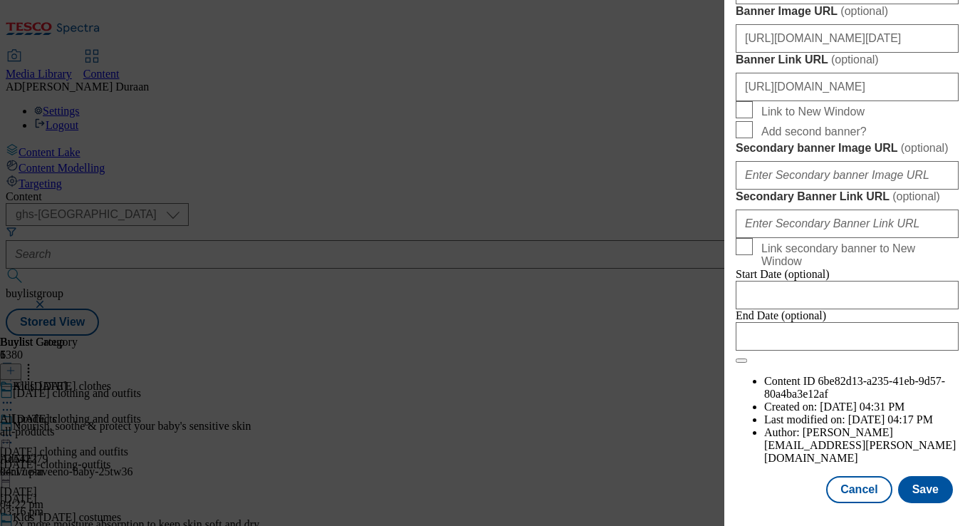
scroll to position [0, 0]
click at [891, 19] on label "Banner Image URL ( optional )" at bounding box center [847, 11] width 223 height 14
click at [891, 53] on input "[URL][DOMAIN_NAME][DATE]" at bounding box center [847, 38] width 223 height 28
click at [930, 486] on button "Save" at bounding box center [925, 489] width 55 height 27
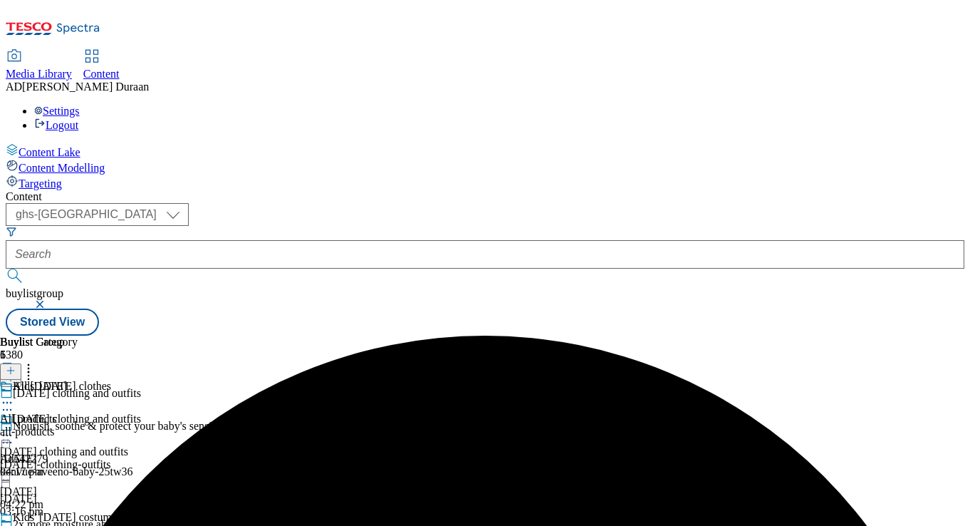
scroll to position [280, 0]
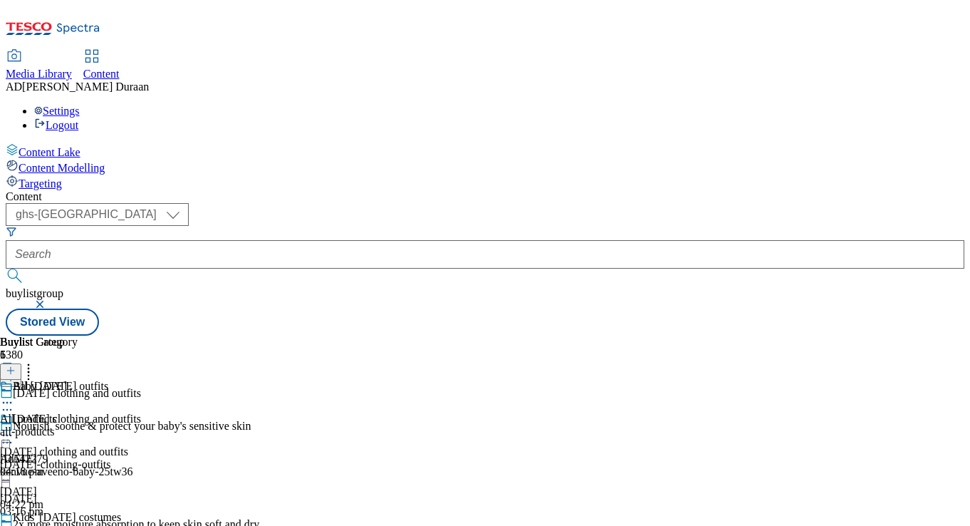
select select "seasonal"
select select "Banner"
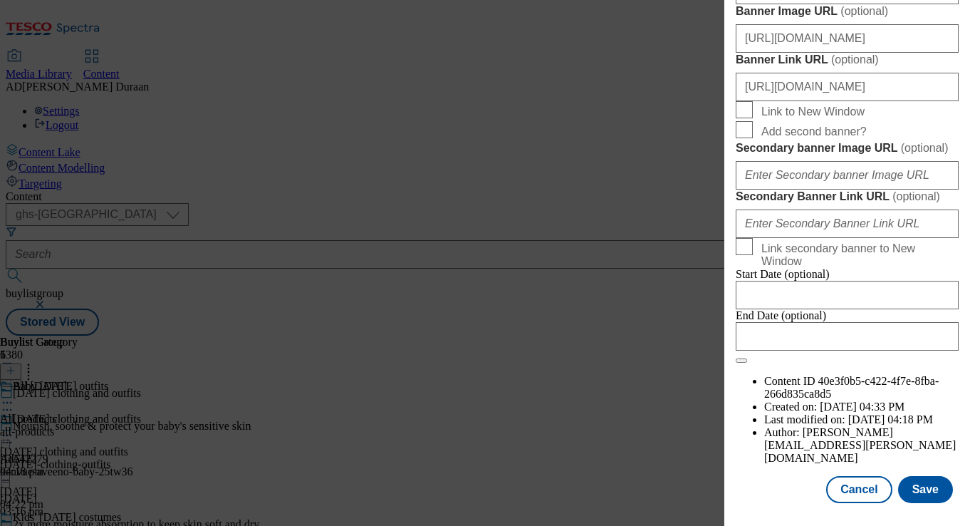
scroll to position [1197, 0]
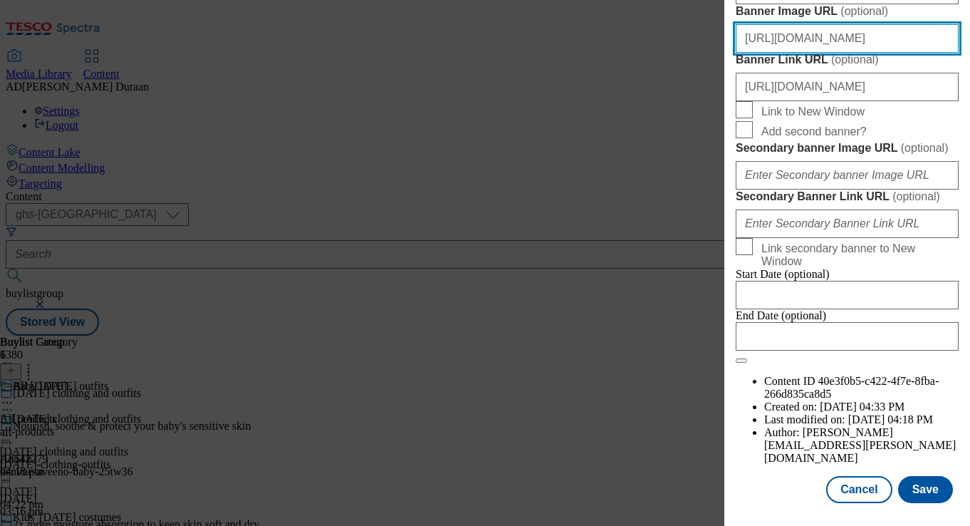
click at [878, 53] on input "[URL][DOMAIN_NAME]" at bounding box center [847, 38] width 223 height 28
paste input "[URL][DOMAIN_NAME][DATE]"
type input "[URL][DOMAIN_NAME][DATE]"
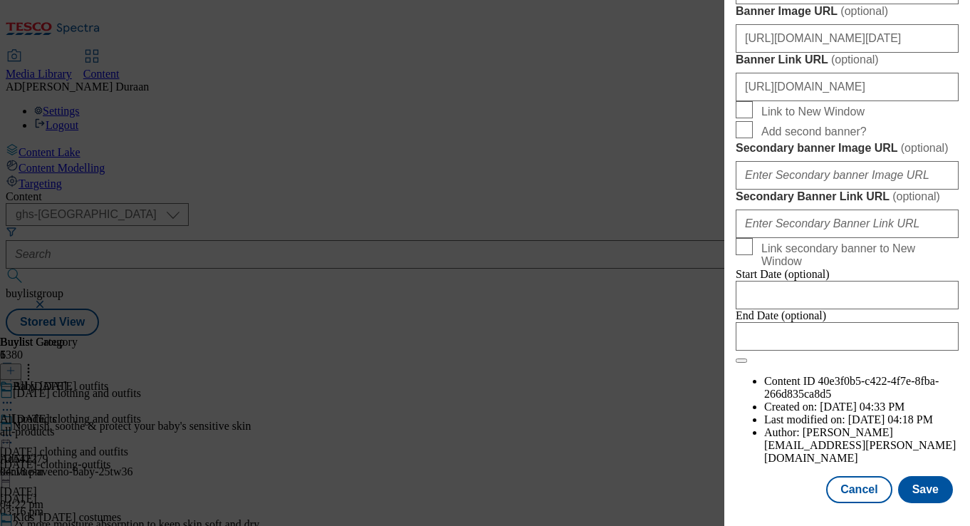
scroll to position [0, 0]
click at [926, 490] on button "Save" at bounding box center [925, 489] width 55 height 27
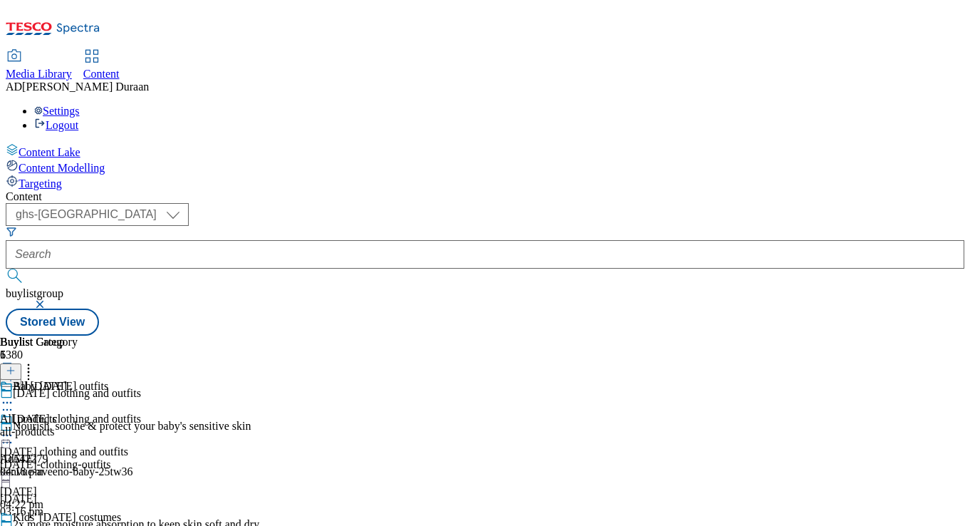
scroll to position [0, 0]
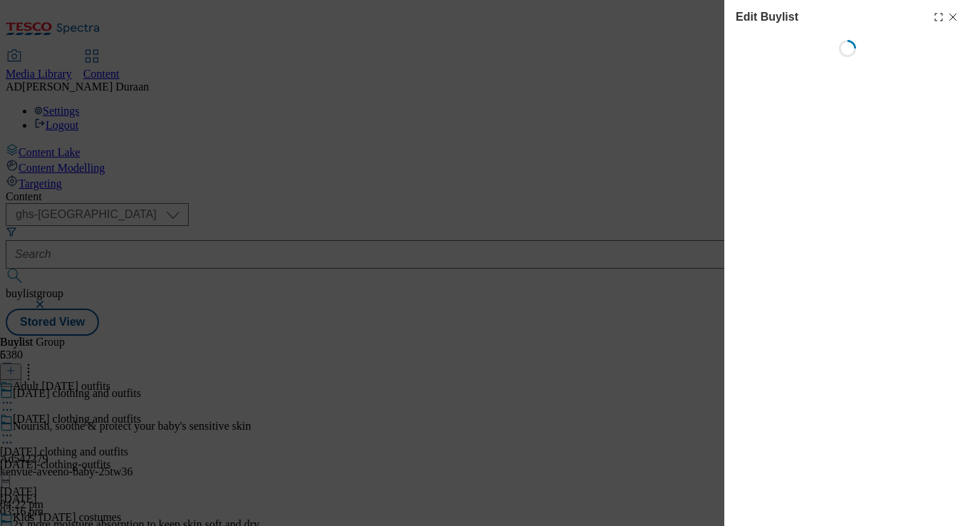
select select "seasonal"
select select "Banner"
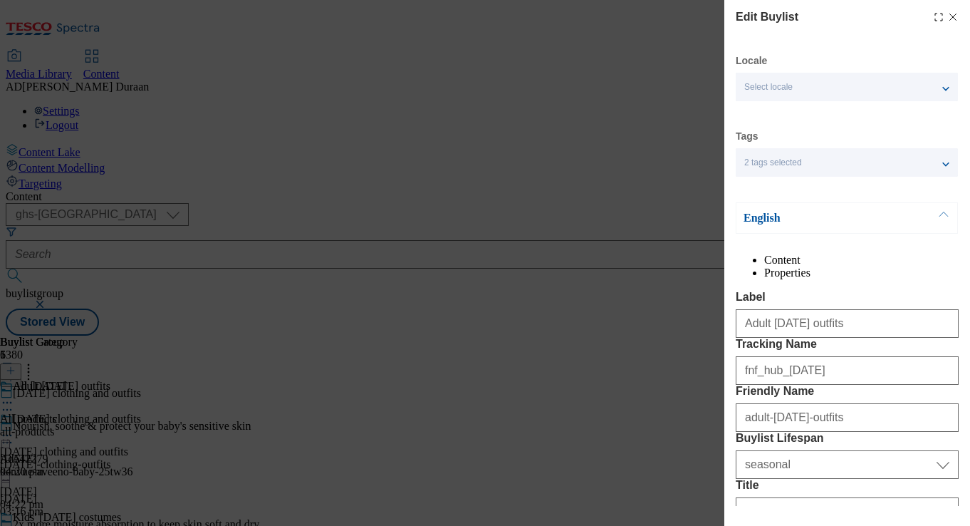
click at [919, 271] on li "Properties" at bounding box center [861, 272] width 194 height 13
drag, startPoint x: 956, startPoint y: 16, endPoint x: 855, endPoint y: 116, distance: 142.0
click at [956, 16] on icon "Modal" at bounding box center [952, 16] width 11 height 11
select select "seasonal"
select select "Banner"
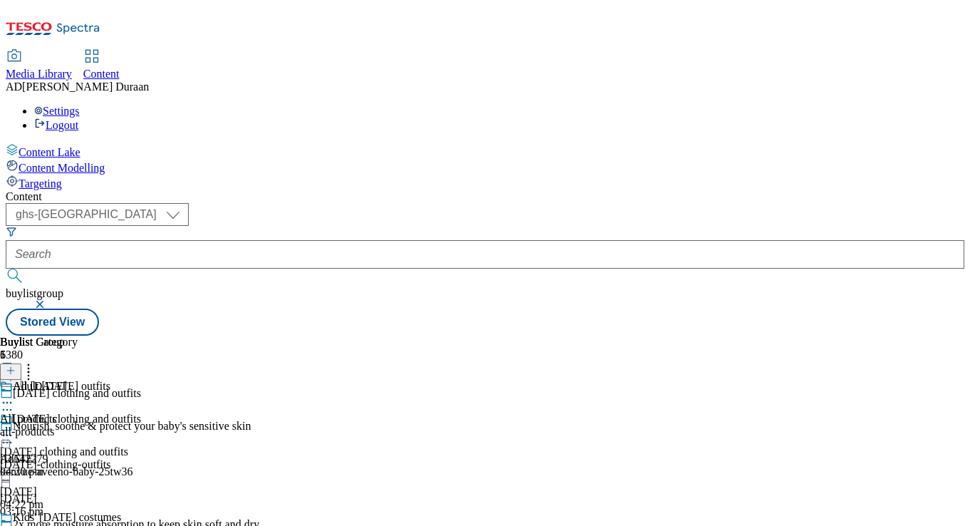
scroll to position [280, 0]
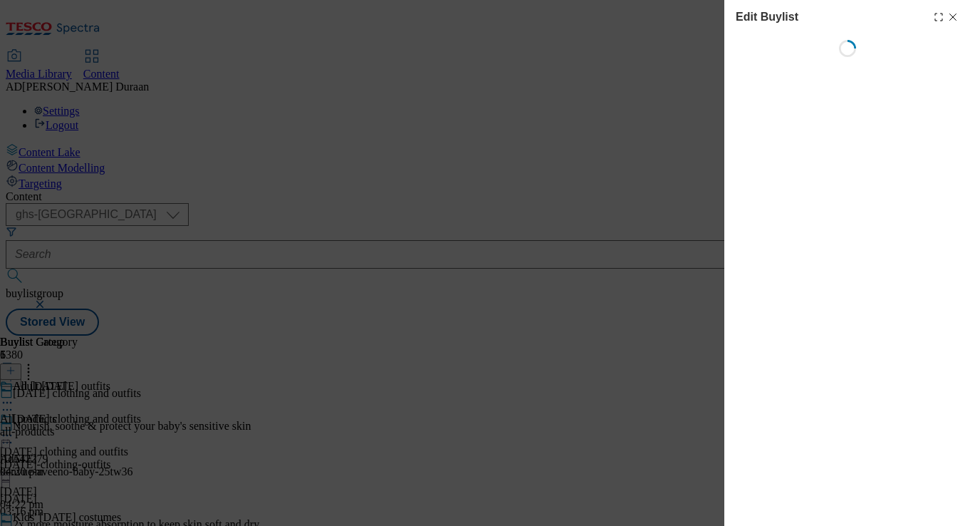
select select "seasonal"
select select "Banner"
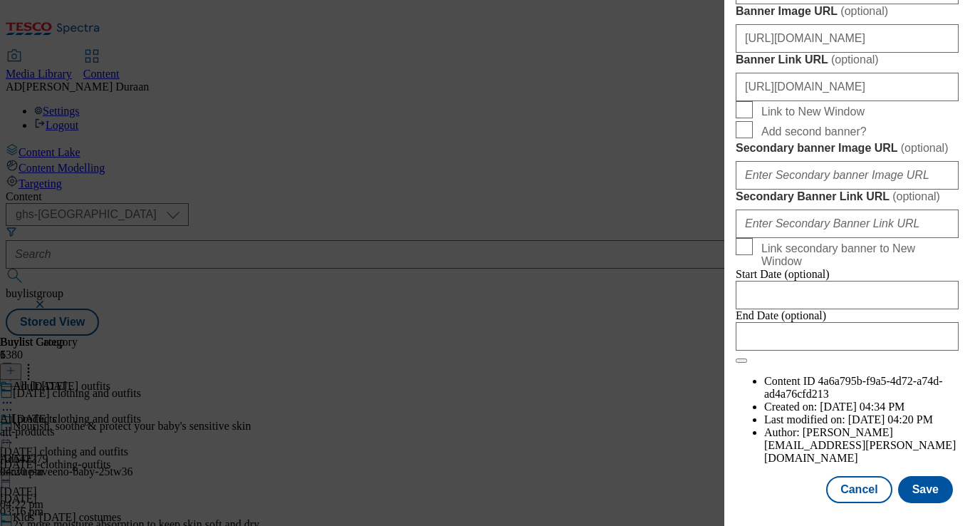
scroll to position [1252, 0]
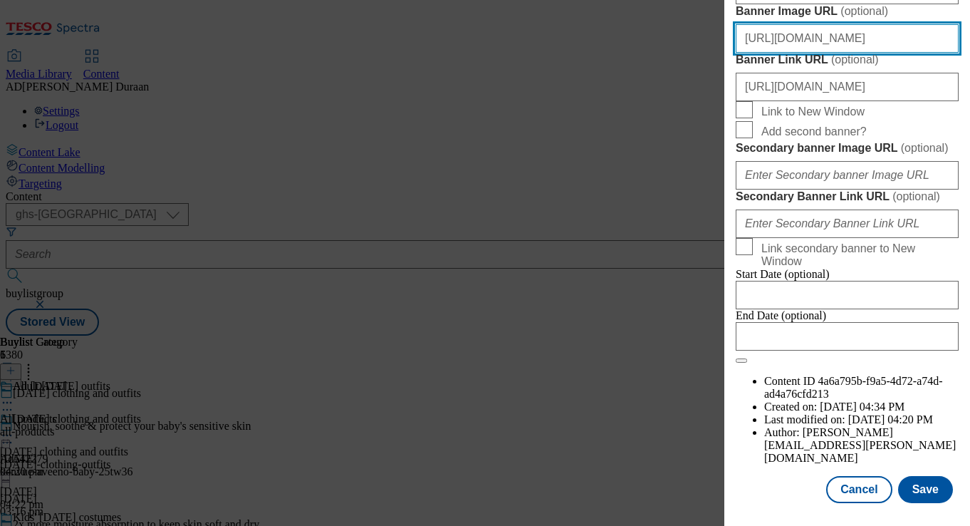
click at [842, 53] on input "[URL][DOMAIN_NAME]" at bounding box center [847, 38] width 223 height 28
paste input "[URL][DOMAIN_NAME][DATE]"
type input "[URL][DOMAIN_NAME][DATE]"
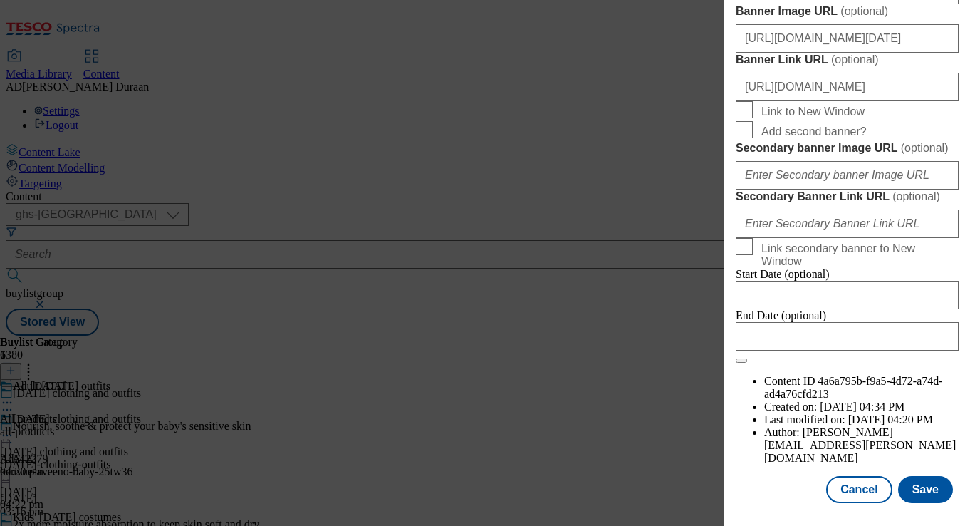
click at [929, 486] on button "Save" at bounding box center [925, 489] width 55 height 27
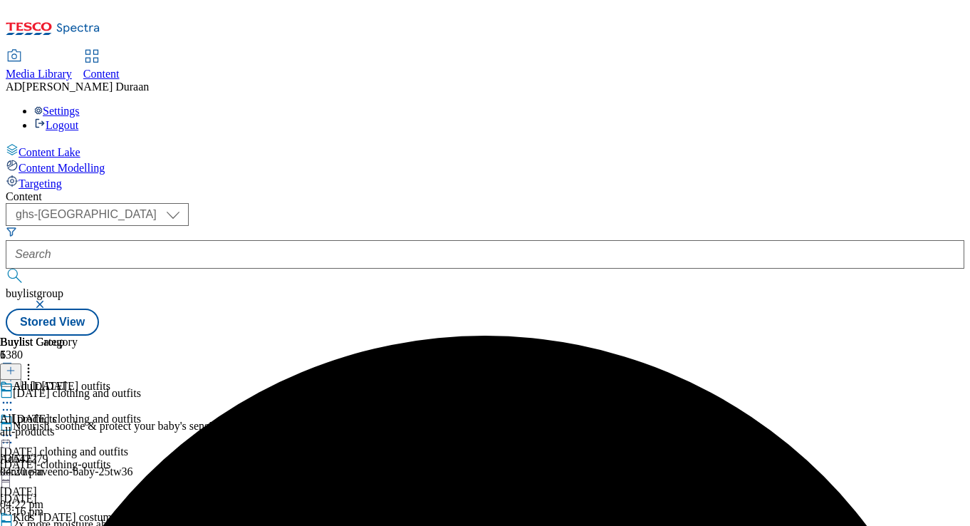
scroll to position [0, 0]
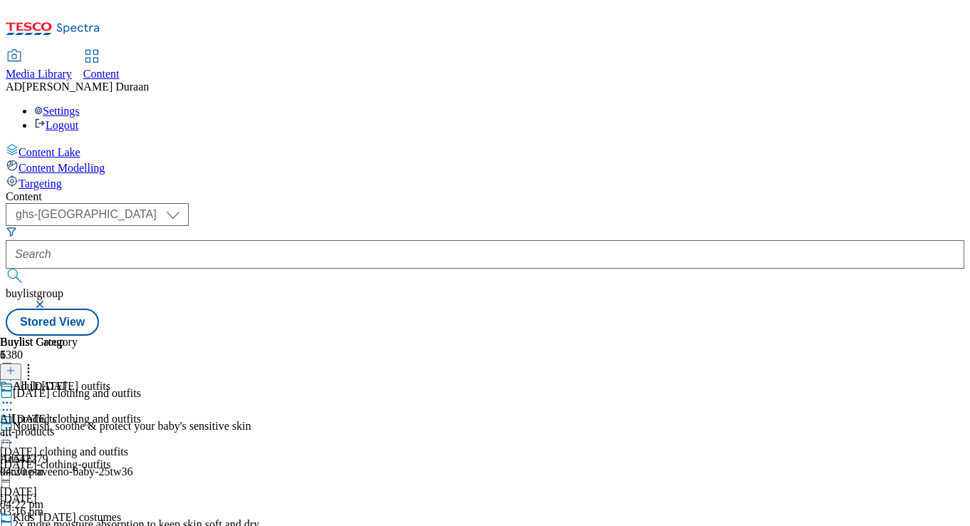
click at [12, 402] on circle at bounding box center [11, 403] width 2 height 2
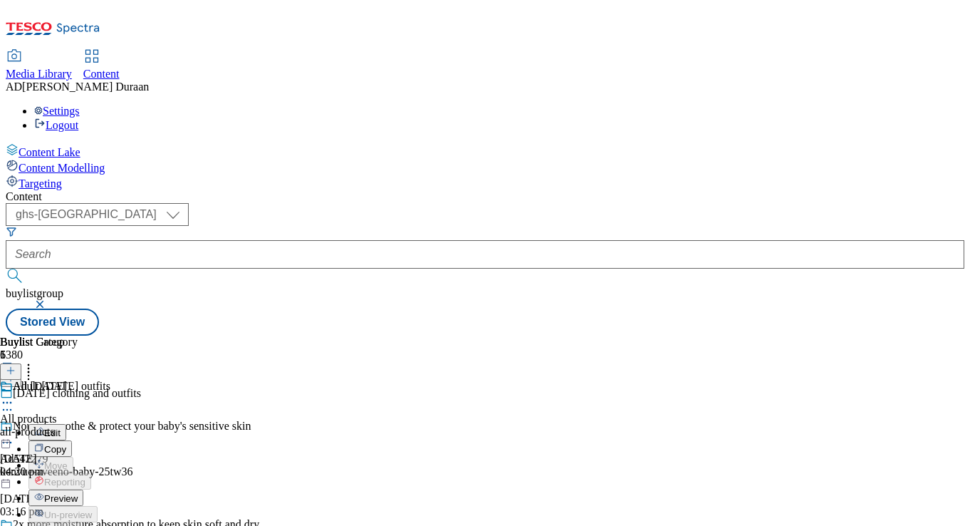
click at [78, 493] on span "Preview" at bounding box center [60, 498] width 33 height 11
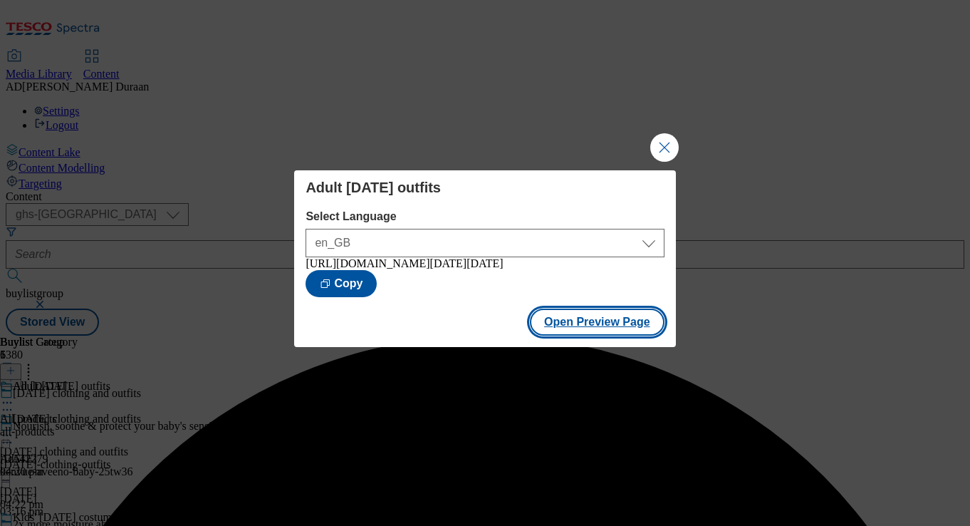
click at [578, 333] on button "Open Preview Page" at bounding box center [597, 321] width 135 height 27
click at [663, 140] on button "Close Modal" at bounding box center [664, 147] width 28 height 28
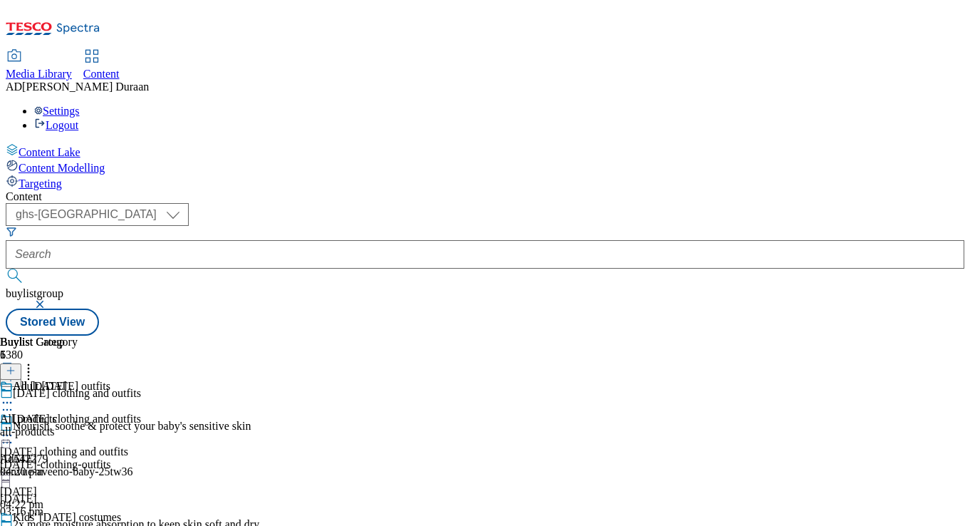
click at [14, 428] on icon at bounding box center [7, 435] width 14 height 14
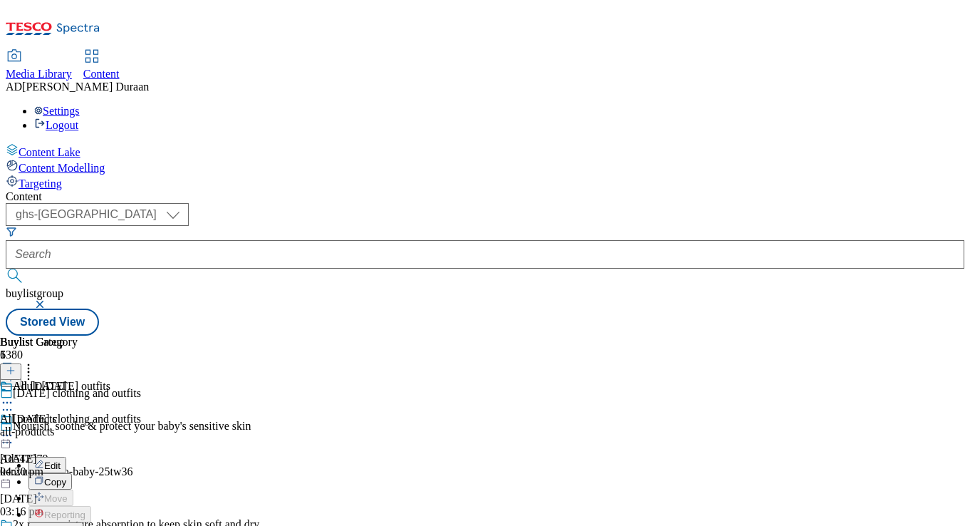
click at [78, 525] on span "Preview" at bounding box center [60, 531] width 33 height 11
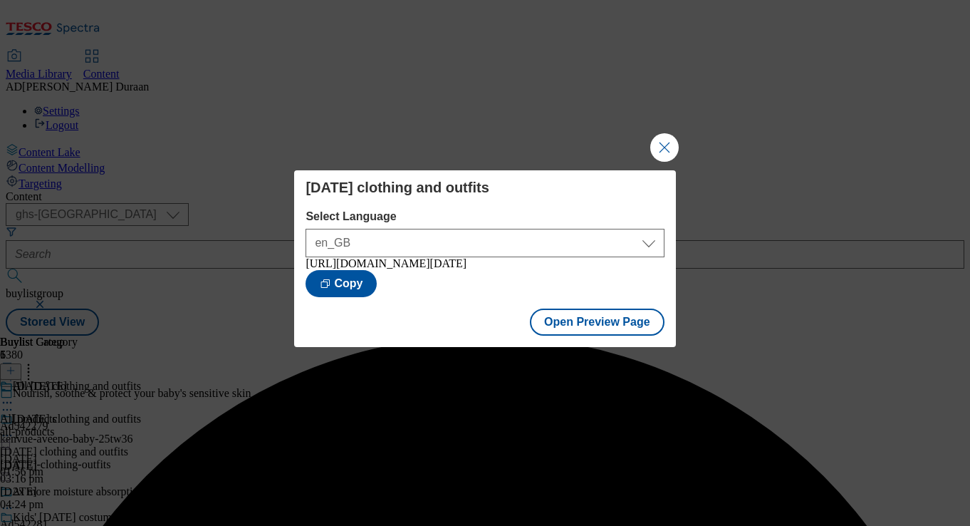
click at [655, 145] on button "Close Modal" at bounding box center [664, 147] width 28 height 28
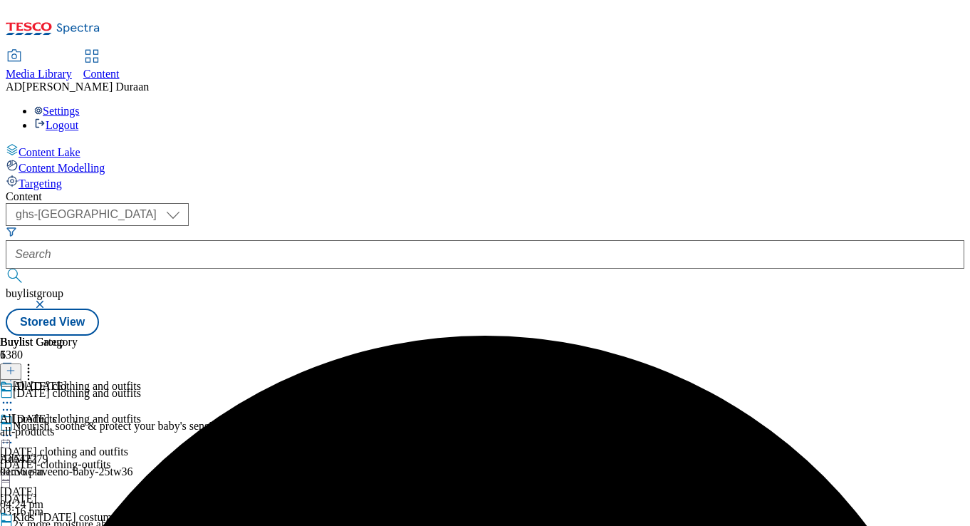
scroll to position [172, 0]
click at [14, 525] on icon at bounding box center [7, 533] width 14 height 14
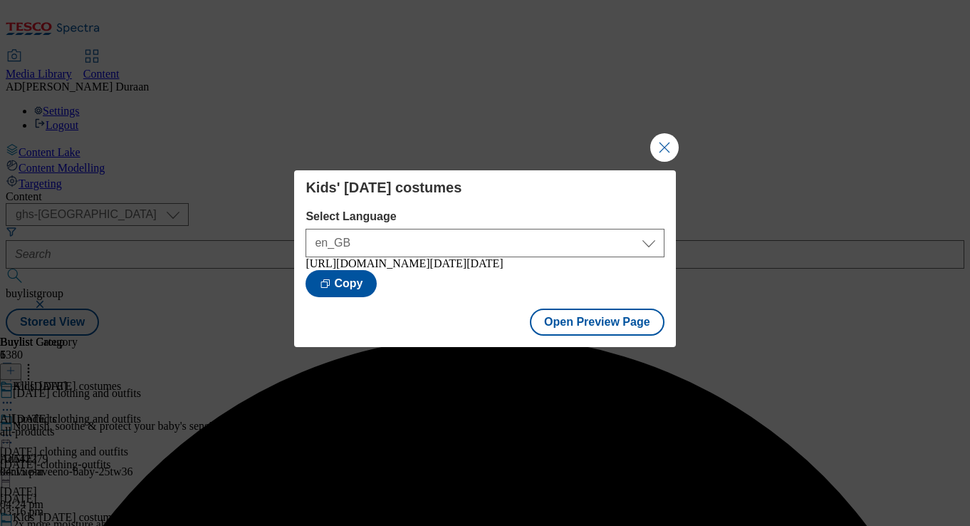
click at [663, 141] on button "Close Modal" at bounding box center [664, 147] width 28 height 28
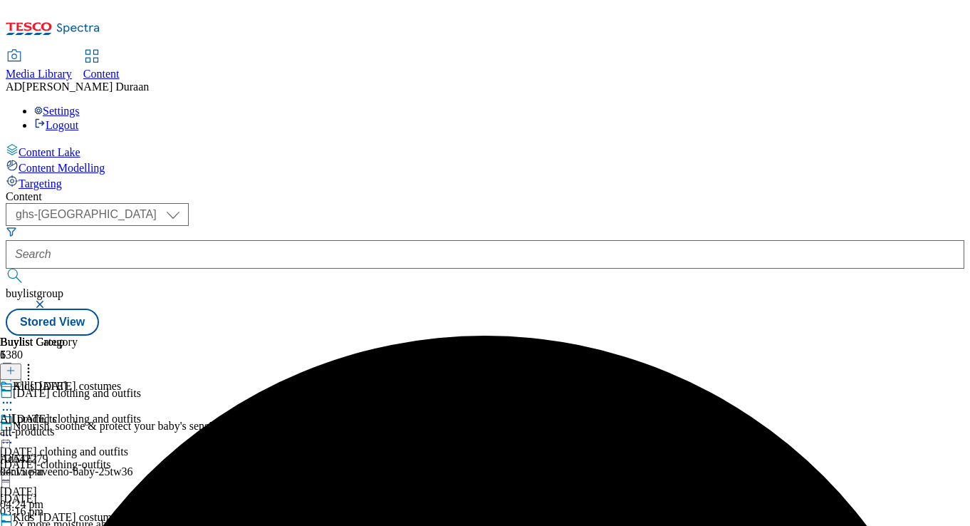
scroll to position [251, 0]
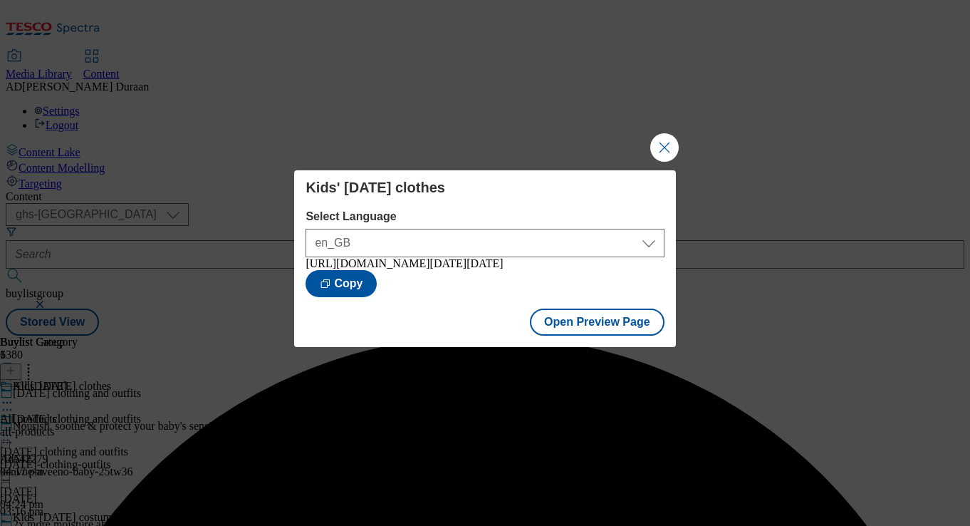
drag, startPoint x: 662, startPoint y: 137, endPoint x: 650, endPoint y: 198, distance: 61.6
click at [662, 138] on button "Close Modal" at bounding box center [664, 147] width 28 height 28
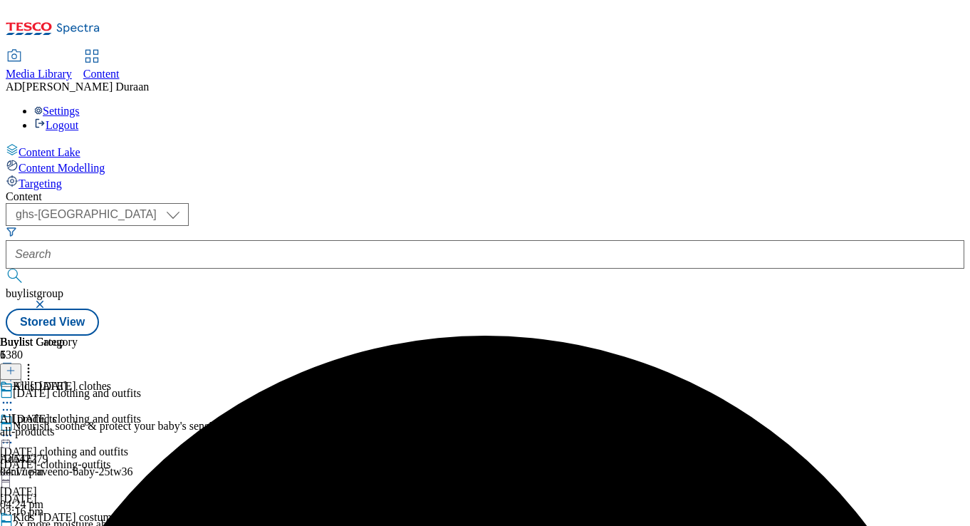
scroll to position [280, 0]
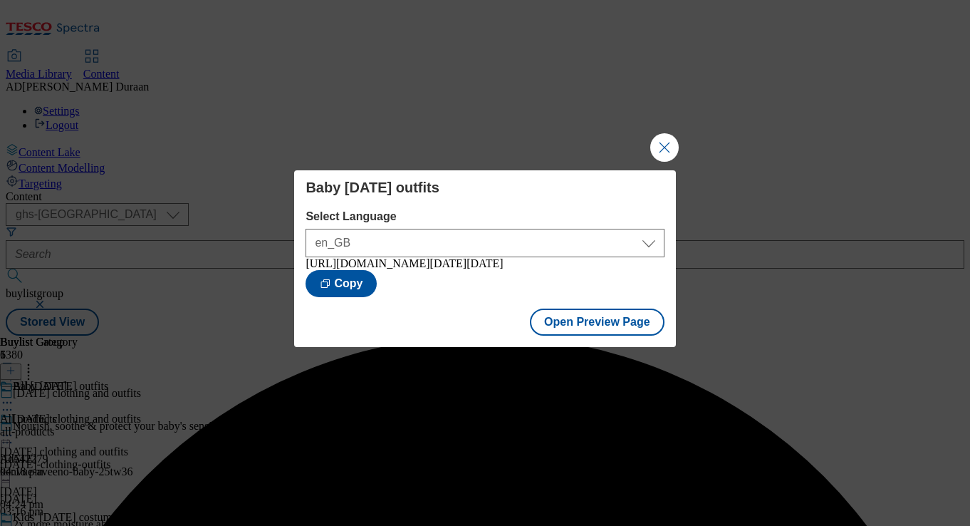
drag, startPoint x: 664, startPoint y: 140, endPoint x: 644, endPoint y: 256, distance: 117.2
click at [664, 140] on button "Close Modal" at bounding box center [664, 147] width 28 height 28
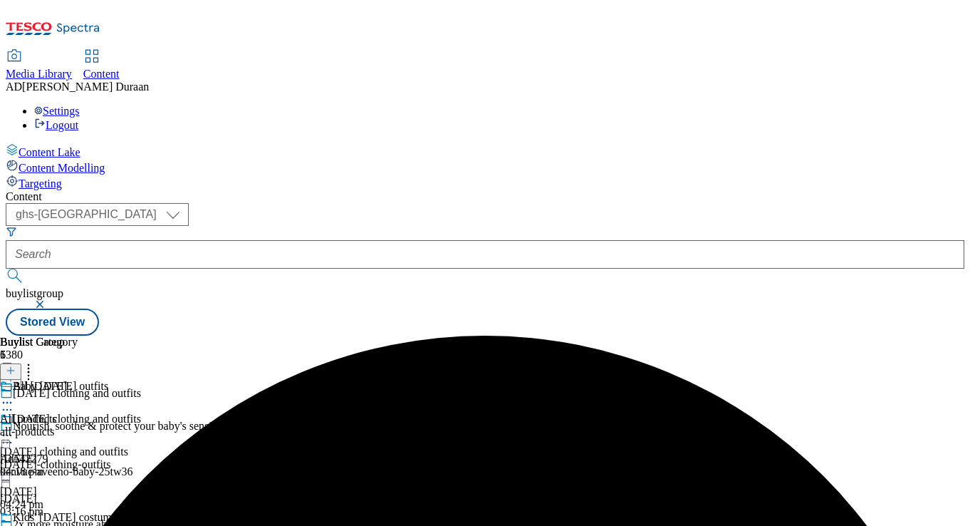
scroll to position [140, 0]
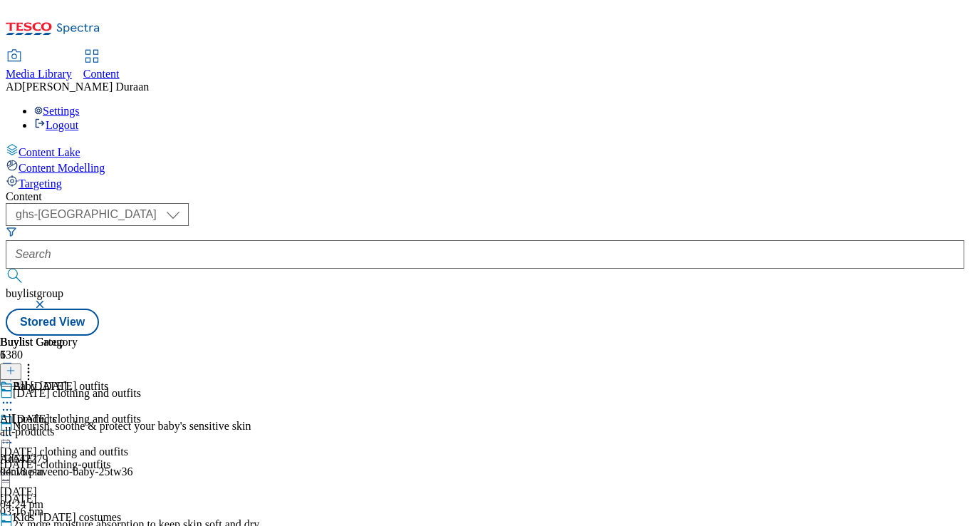
scroll to position [280, 0]
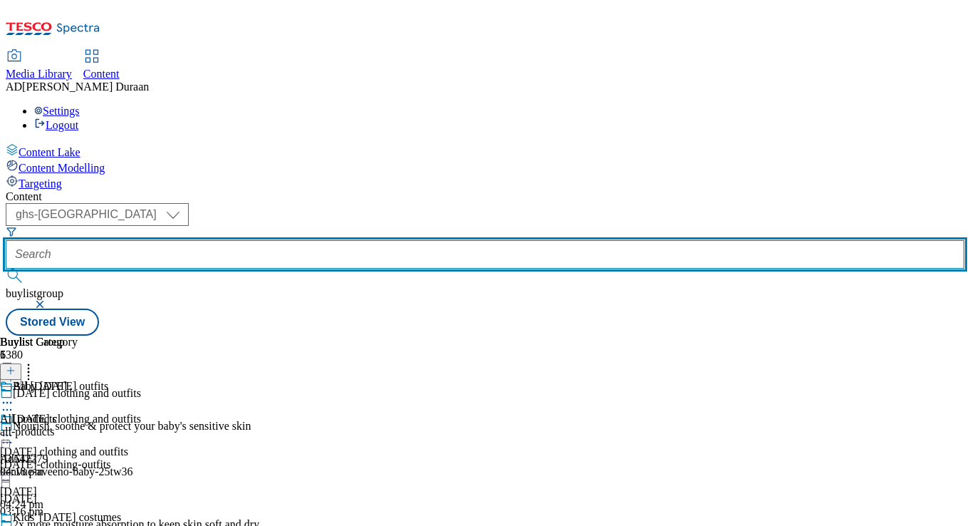
click at [339, 240] on input "text" at bounding box center [485, 254] width 959 height 28
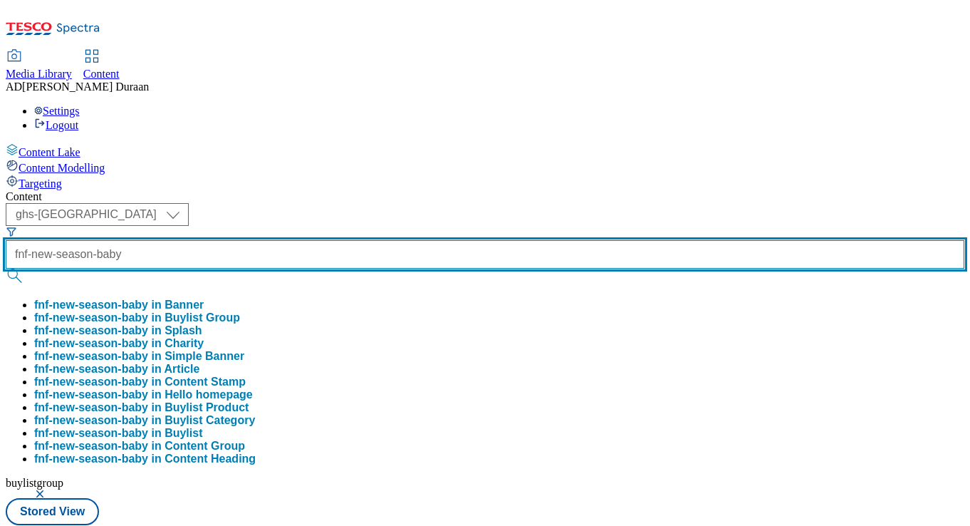
type input "fnf-new-season-baby"
click at [6, 268] on button "submit" at bounding box center [16, 275] width 20 height 14
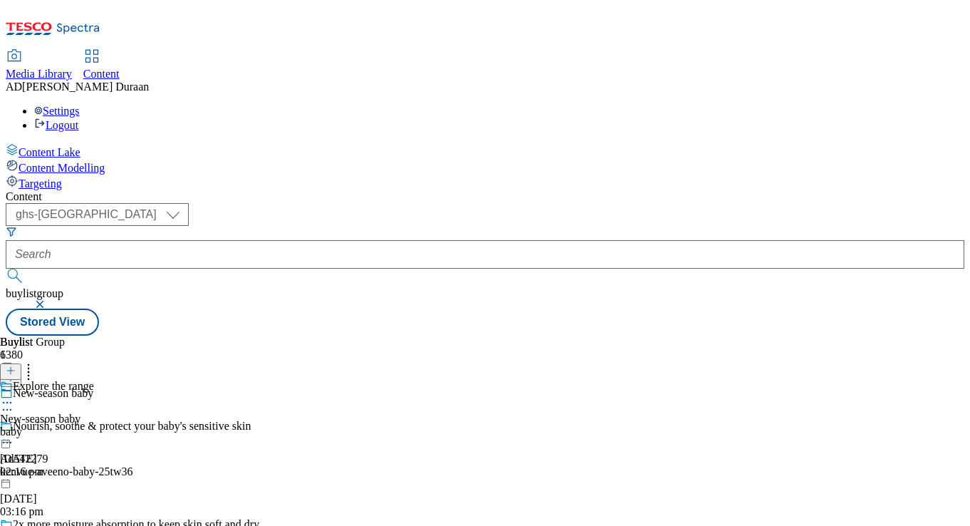
click at [94, 425] on div "baby" at bounding box center [47, 431] width 94 height 13
click at [12, 434] on circle at bounding box center [11, 435] width 2 height 2
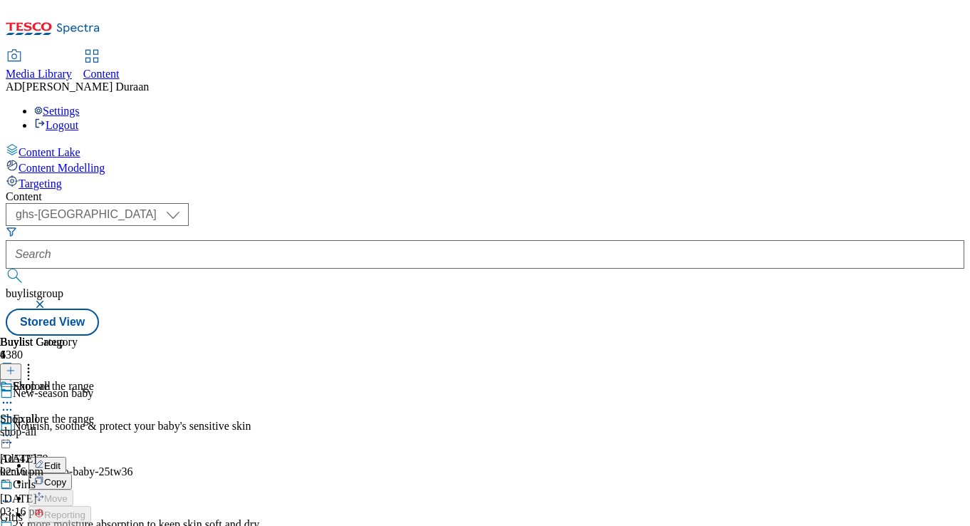
click at [61, 460] on span "Edit" at bounding box center [52, 465] width 16 height 11
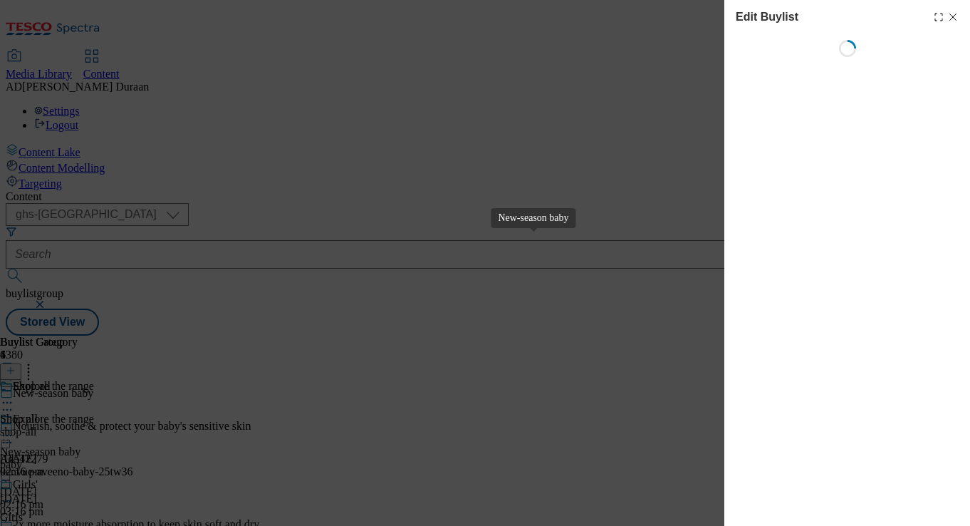
select select "evergreen"
select select "Banner"
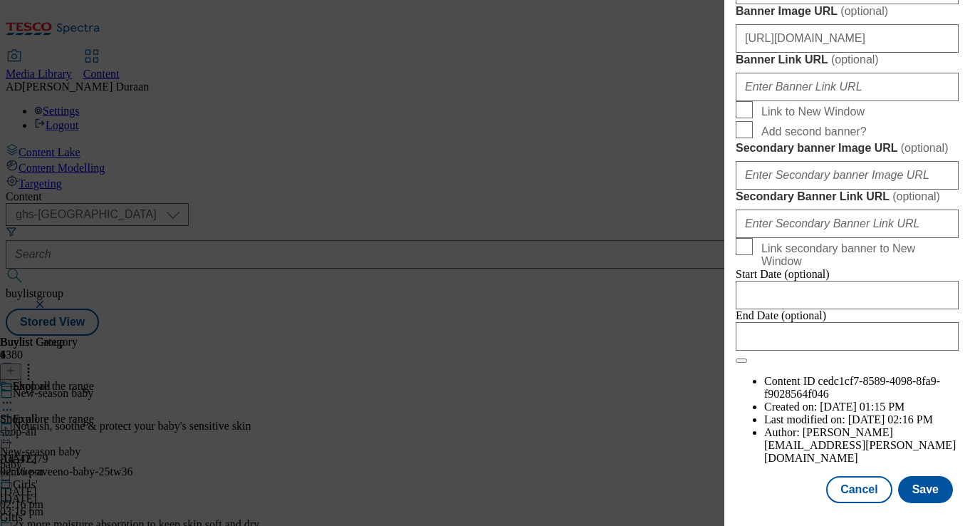
scroll to position [1358, 0]
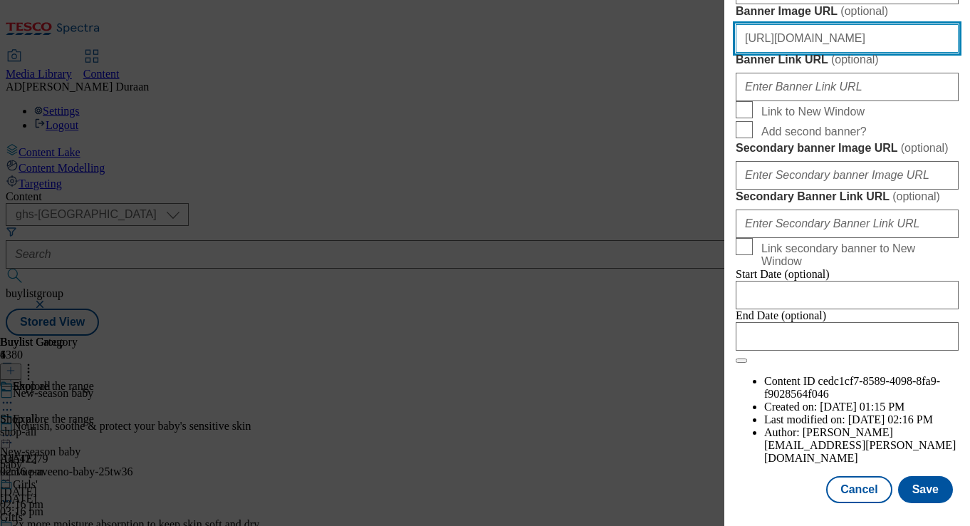
click at [823, 53] on input "[URL][DOMAIN_NAME]" at bounding box center [847, 38] width 223 height 28
paste input "[URL][DOMAIN_NAME]"
type input "[URL][DOMAIN_NAME]"
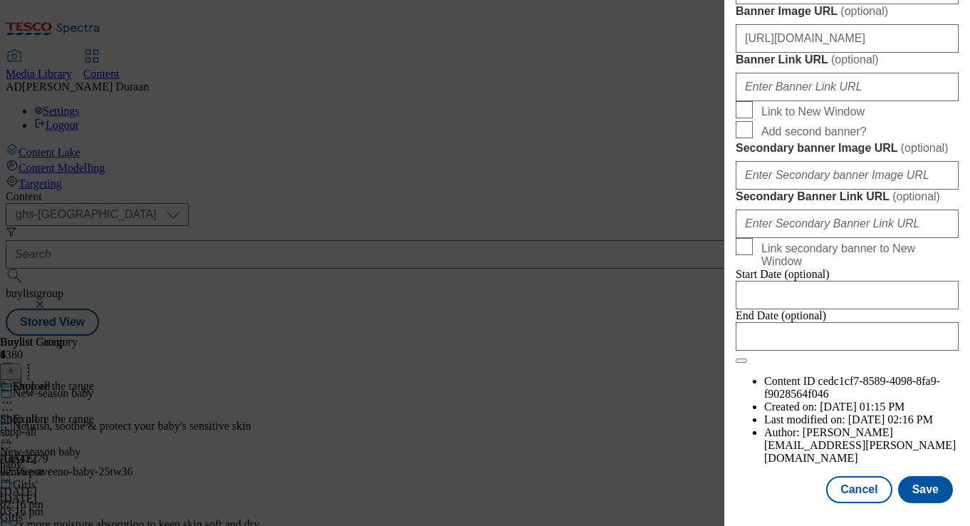
scroll to position [0, 0]
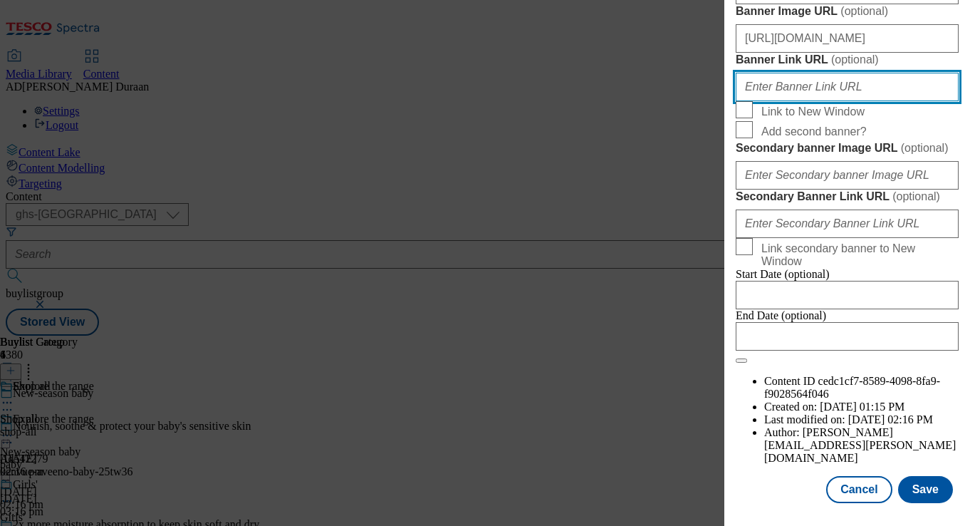
paste input "[URL][DOMAIN_NAME]"
type input "[URL][DOMAIN_NAME]"
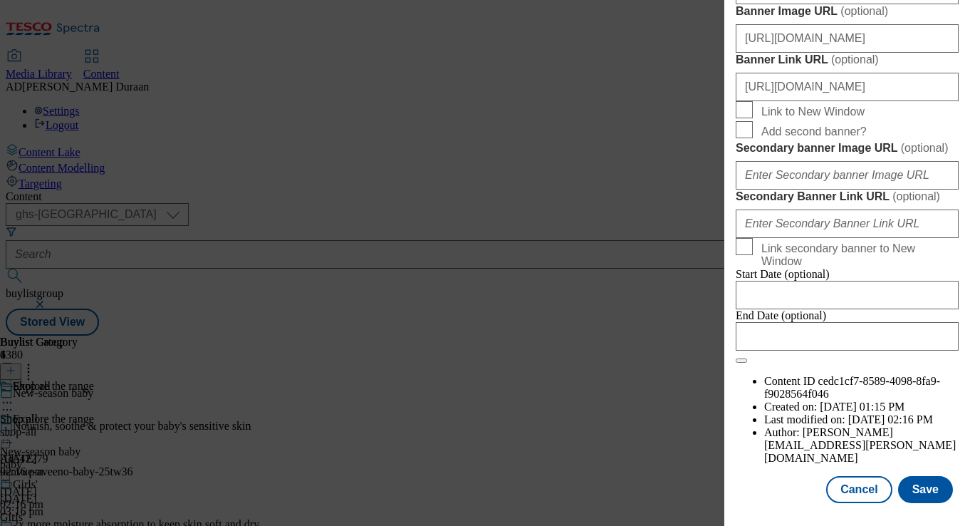
click at [932, 488] on button "Save" at bounding box center [925, 489] width 55 height 27
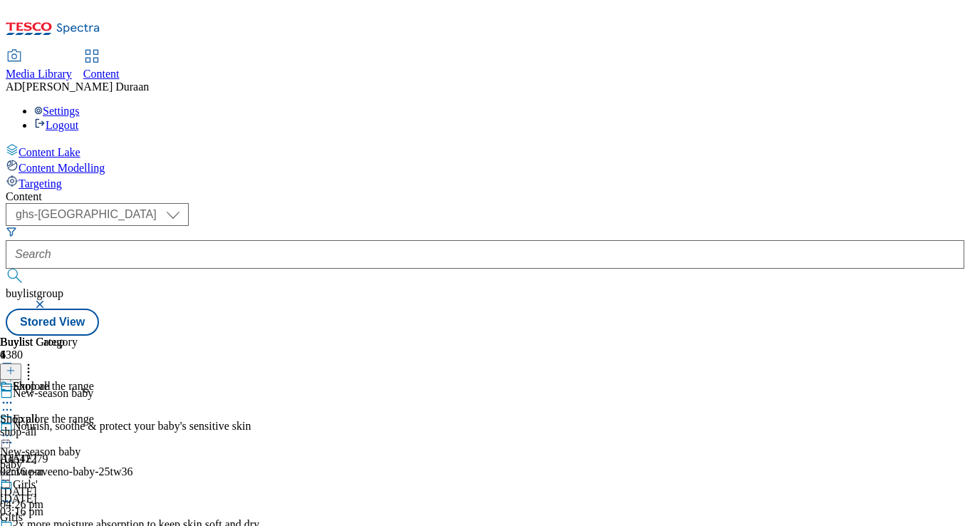
click at [14, 428] on icon at bounding box center [7, 435] width 14 height 14
click at [78, 525] on span "Preview" at bounding box center [60, 531] width 33 height 11
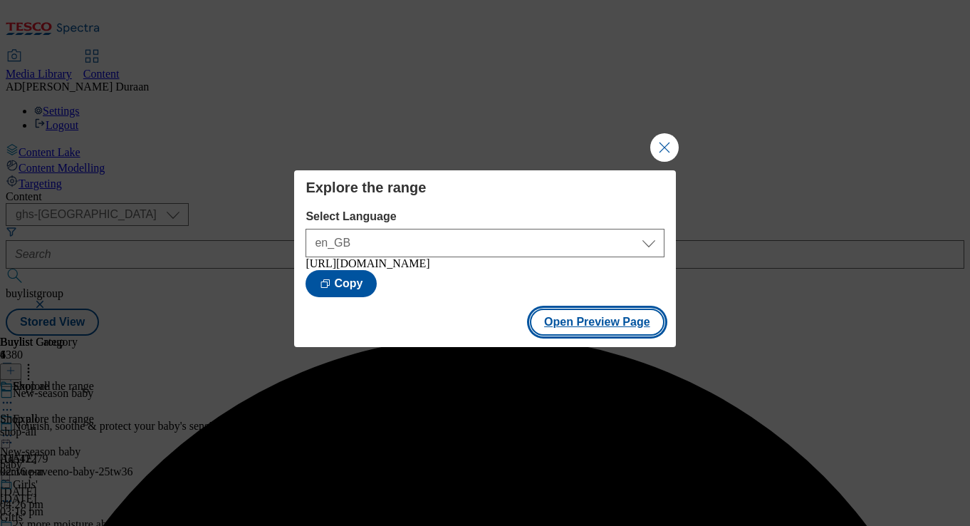
click at [593, 333] on button "Open Preview Page" at bounding box center [597, 321] width 135 height 27
drag, startPoint x: 663, startPoint y: 141, endPoint x: 343, endPoint y: 2, distance: 349.3
click at [662, 141] on button "Close Modal" at bounding box center [664, 147] width 28 height 28
